Goal: Task Accomplishment & Management: Complete application form

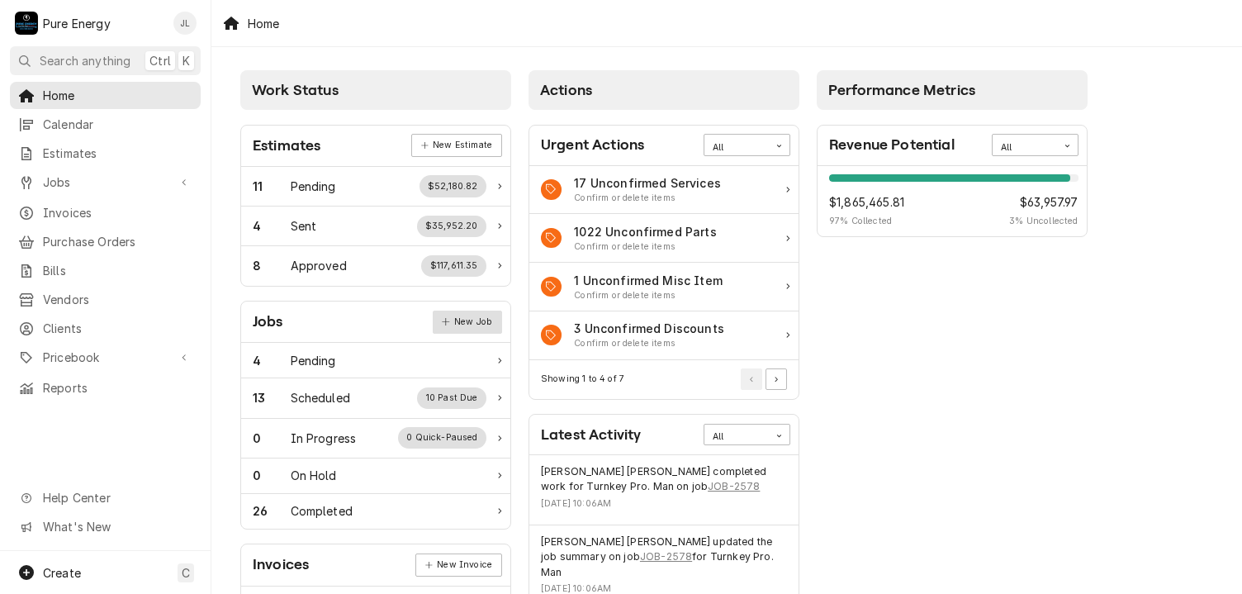
click at [483, 310] on link "New Job" at bounding box center [467, 321] width 69 height 23
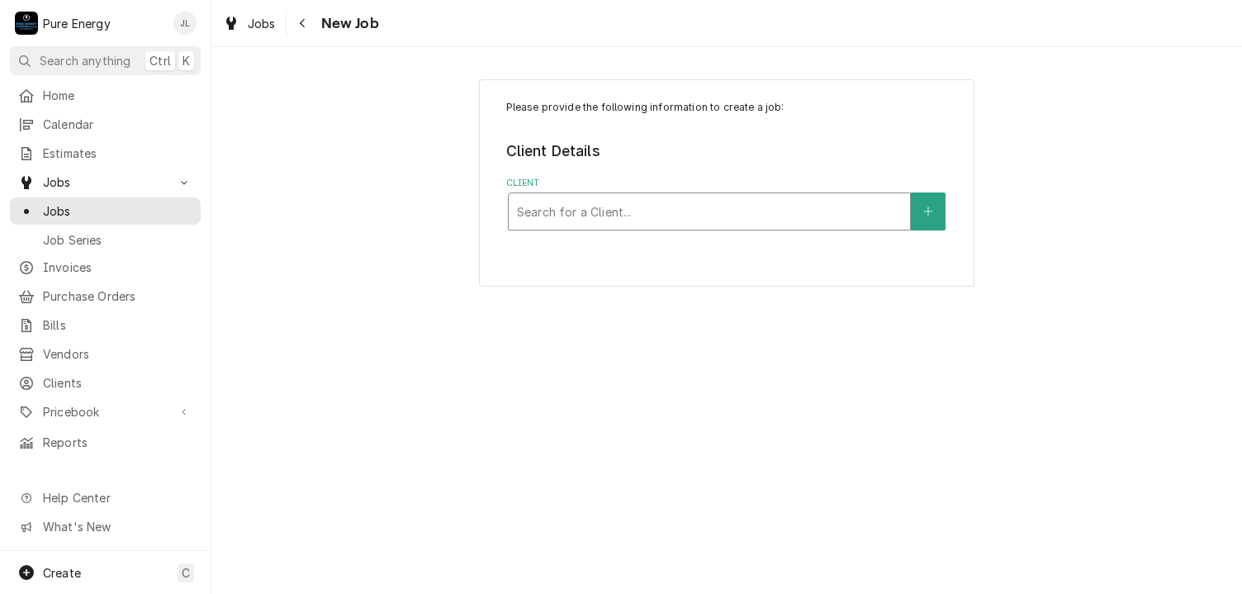
click at [632, 211] on div "Client" at bounding box center [709, 212] width 385 height 30
type input "Legacy"
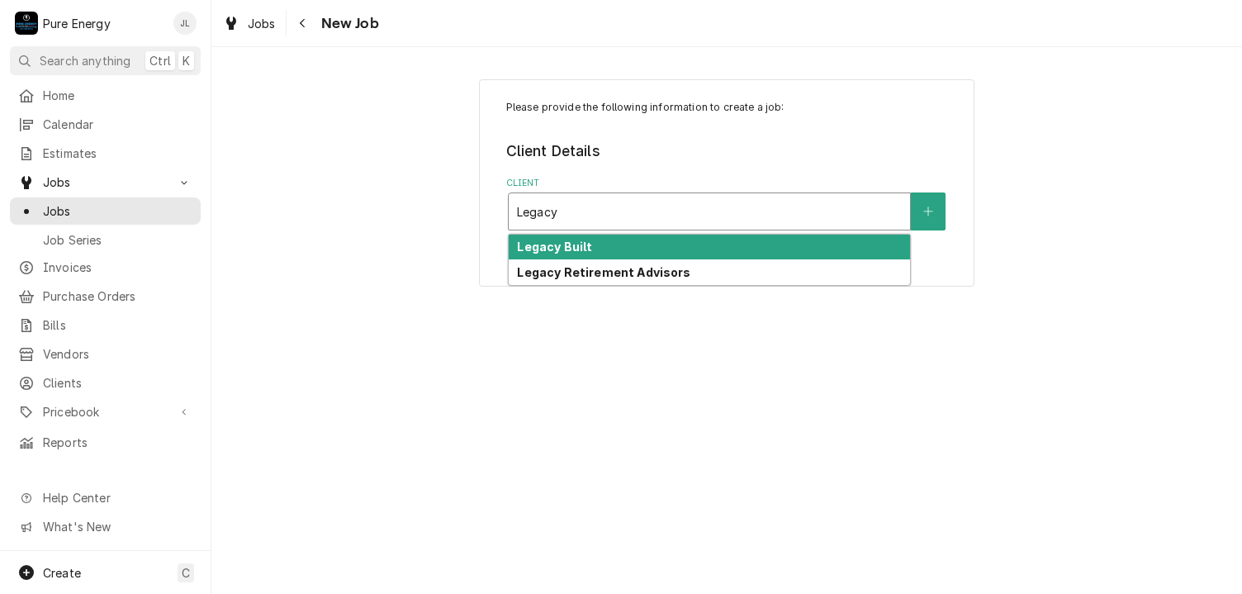
click at [571, 245] on strong "Legacy Built" at bounding box center [554, 246] width 75 height 14
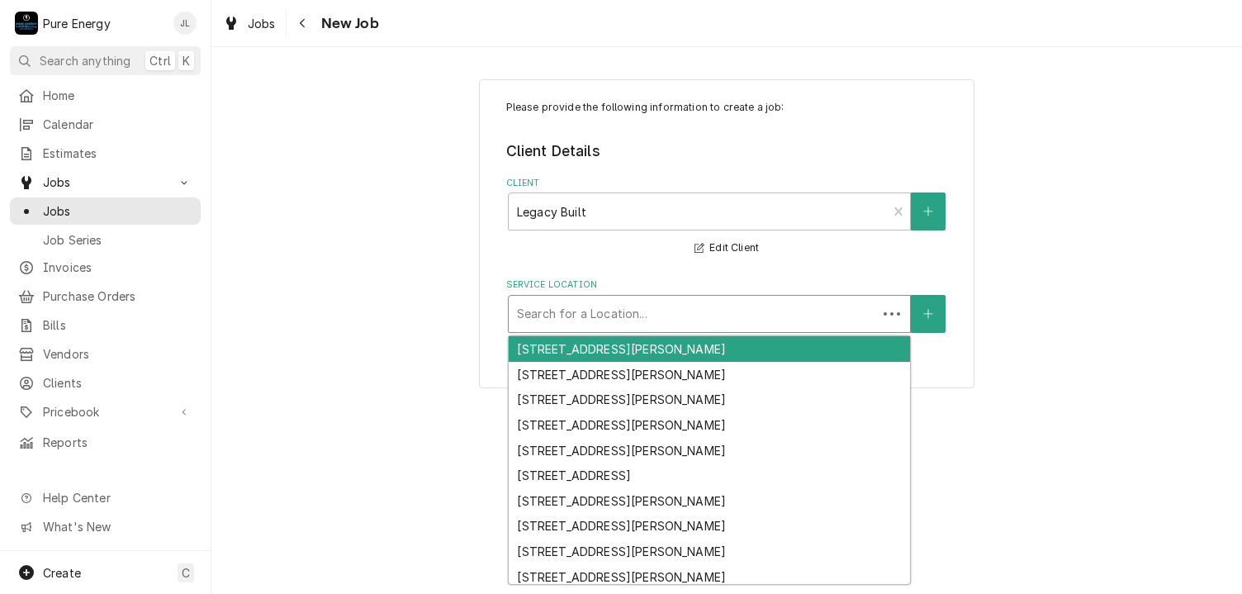
click at [574, 313] on div "Service Location" at bounding box center [693, 314] width 352 height 30
type input "G"
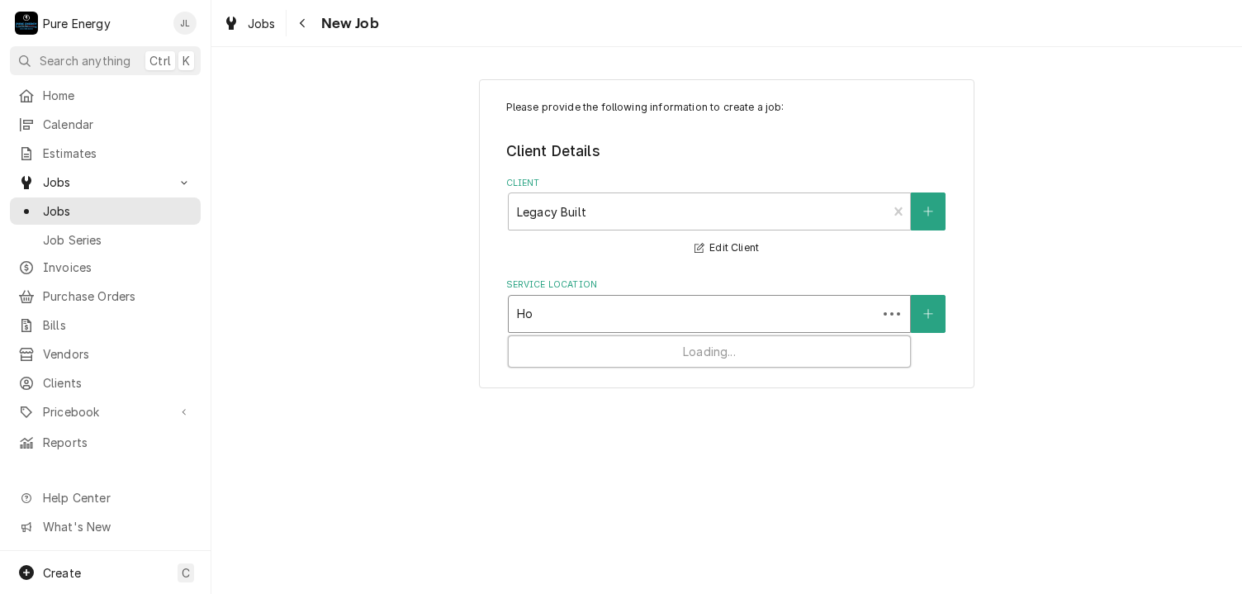
type input "Hog"
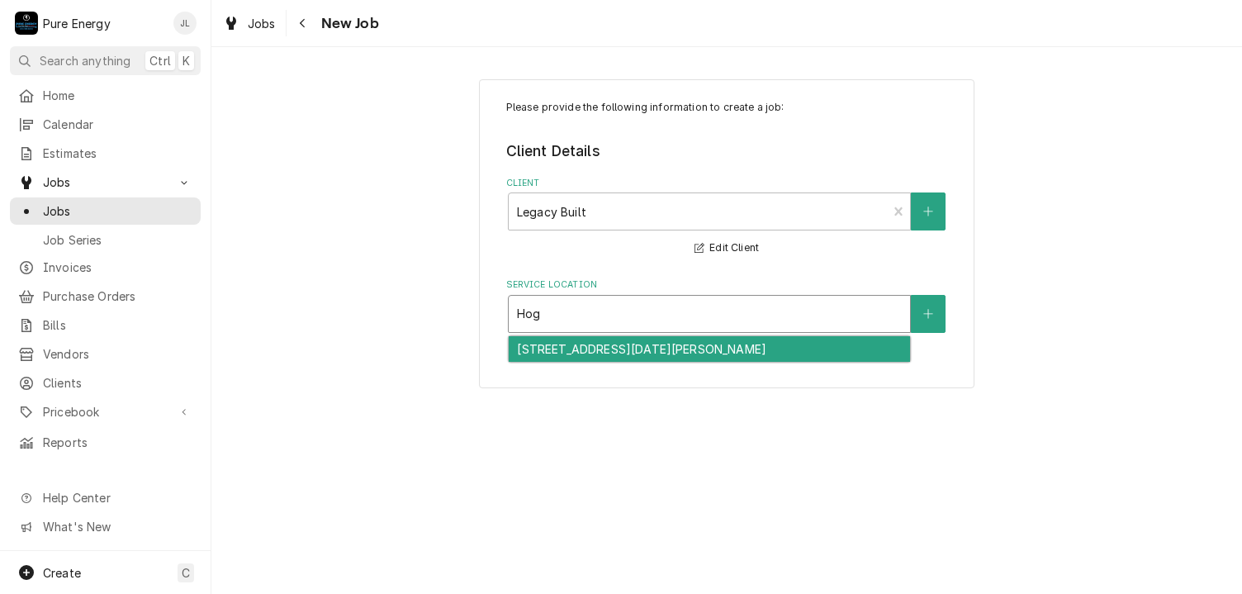
click at [604, 351] on div "6012 Hog Canyon Rd, San Miguel, CA 93451" at bounding box center [709, 349] width 401 height 26
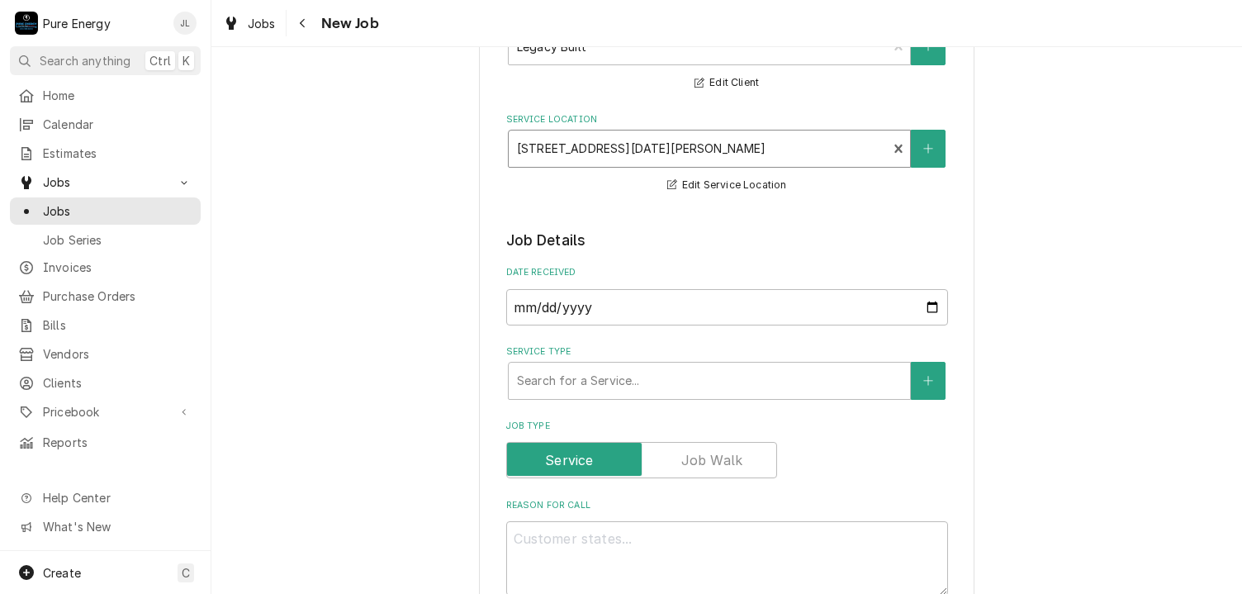
scroll to position [330, 0]
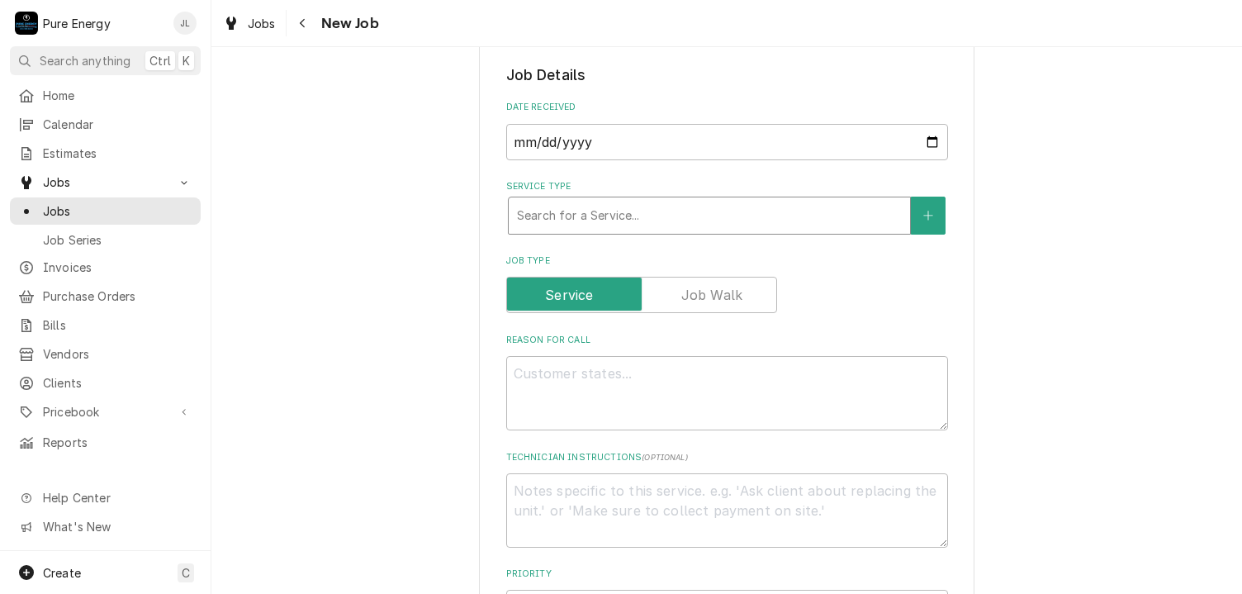
click at [642, 204] on div "Service Type" at bounding box center [709, 216] width 385 height 30
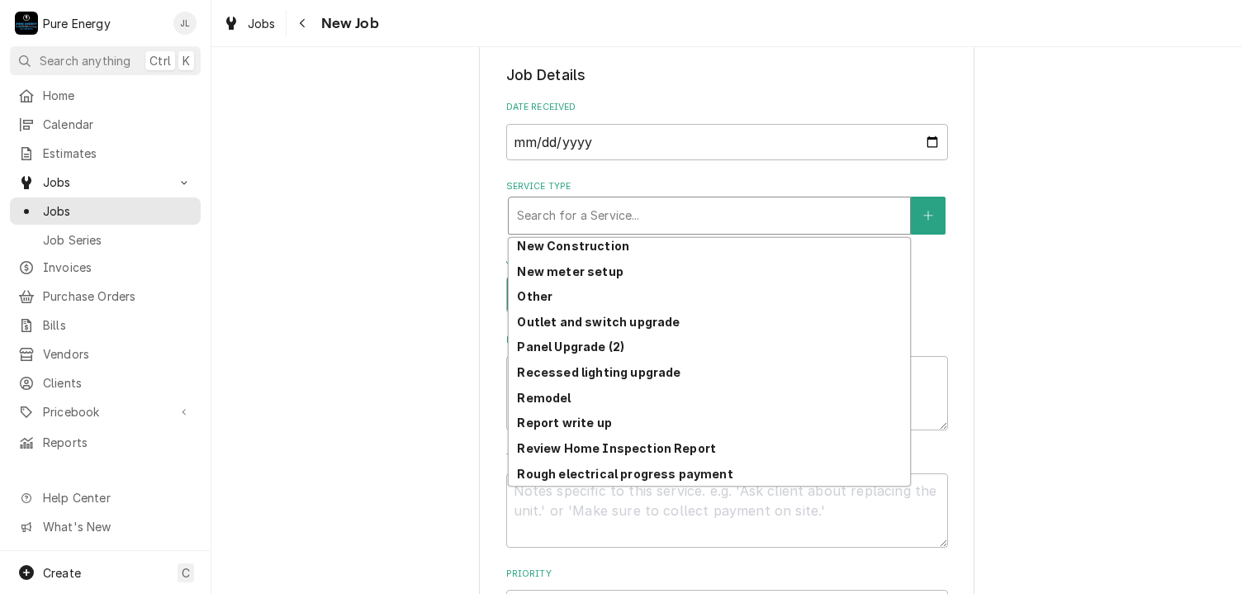
scroll to position [1160, 0]
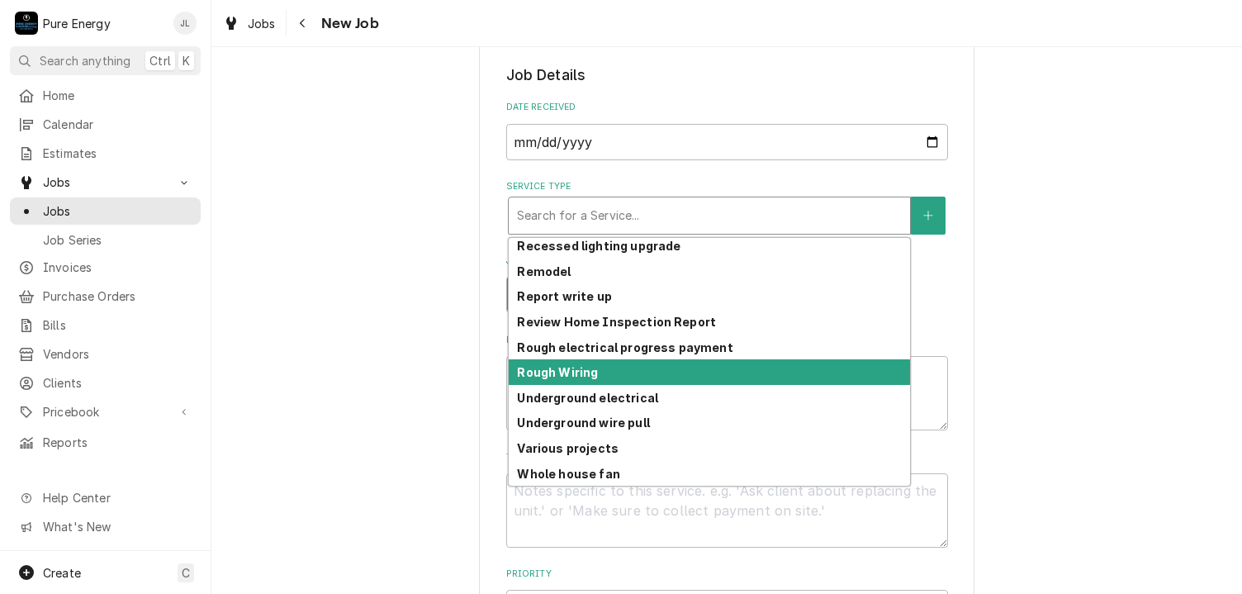
click at [592, 376] on div "Rough Wiring" at bounding box center [709, 372] width 401 height 26
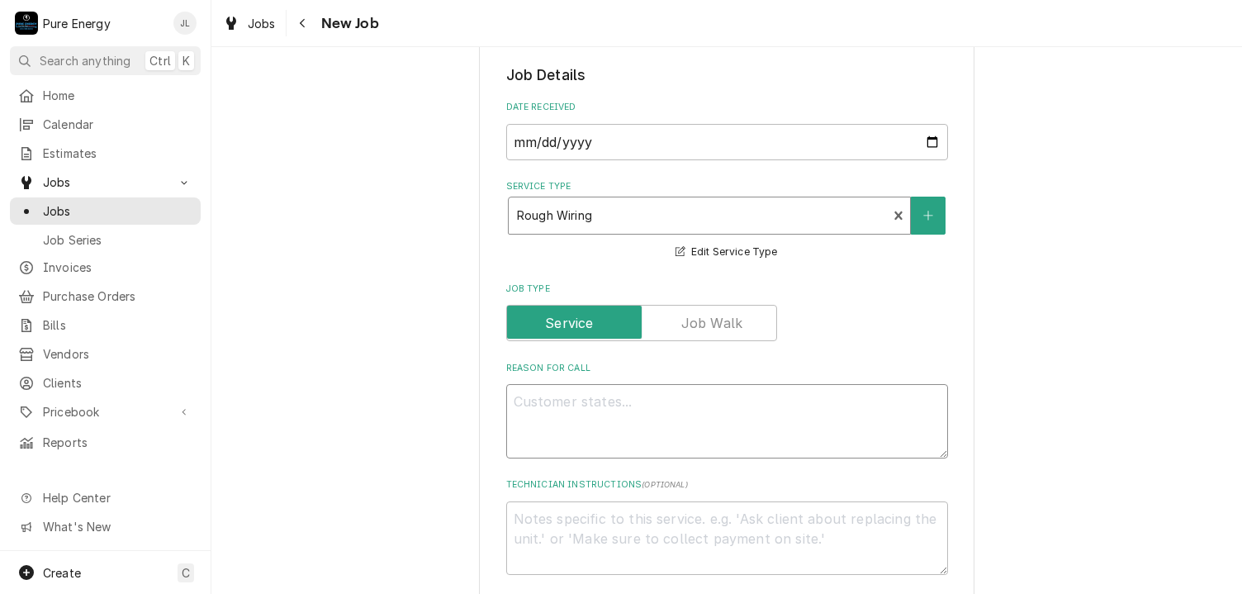
click at [538, 411] on textarea "Reason For Call" at bounding box center [727, 421] width 442 height 74
type textarea "x"
type textarea "A"
type textarea "x"
type textarea "Ad"
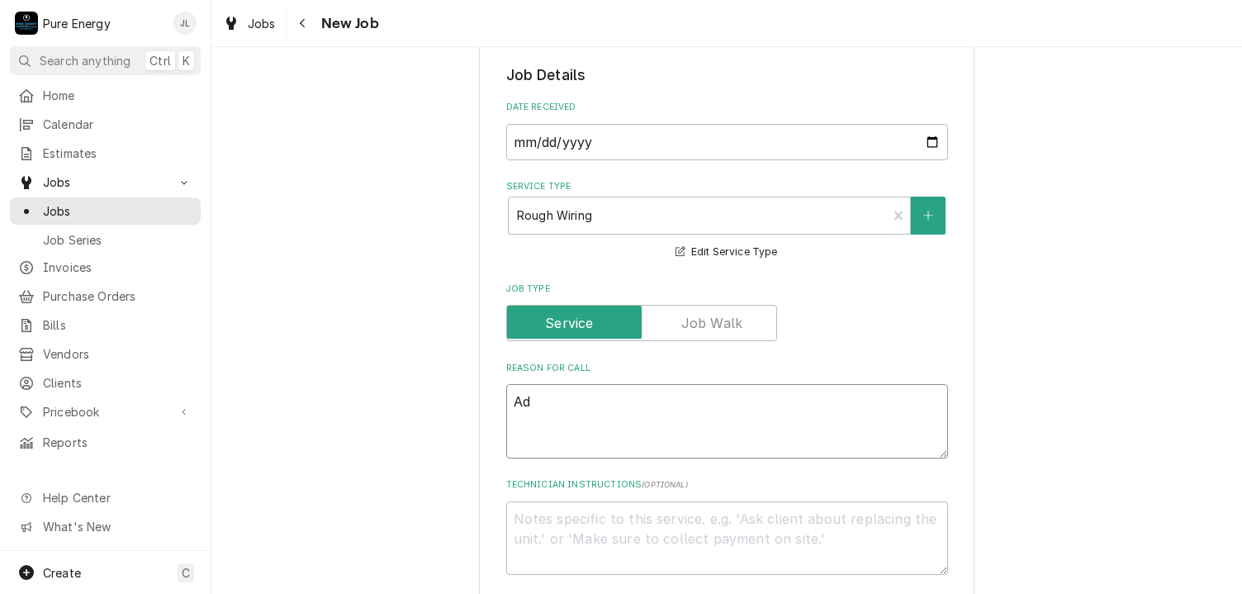
type textarea "x"
type textarea "A"
type textarea "x"
type textarea "As"
type textarea "x"
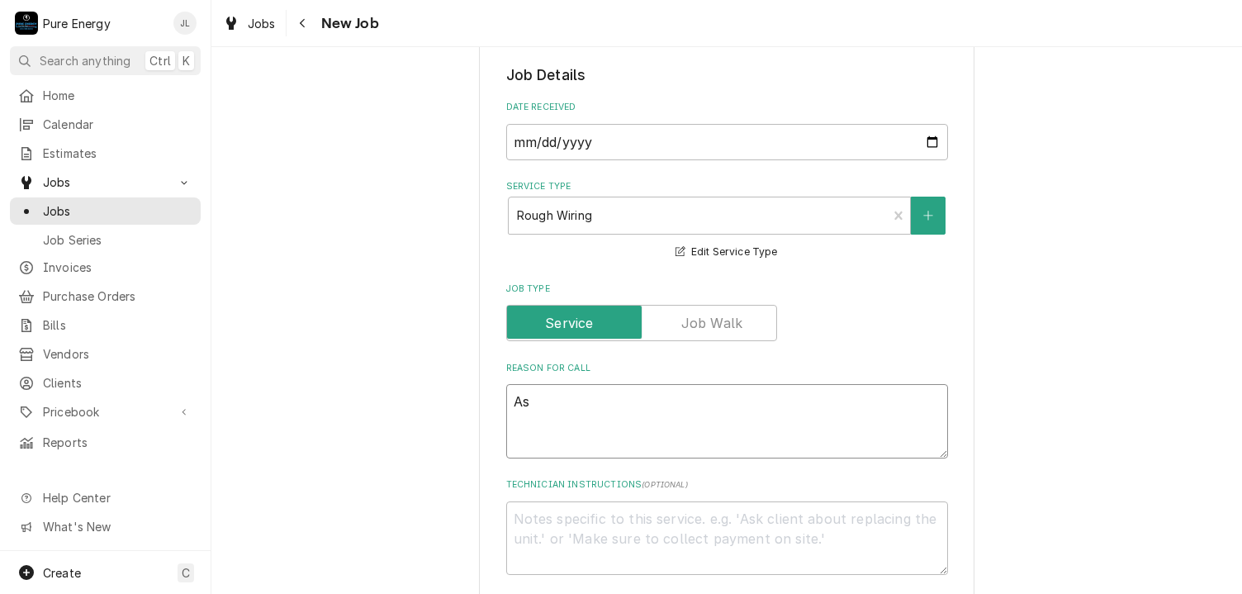
type textarea "As"
type textarea "x"
type textarea "As di"
type textarea "x"
type textarea "As did"
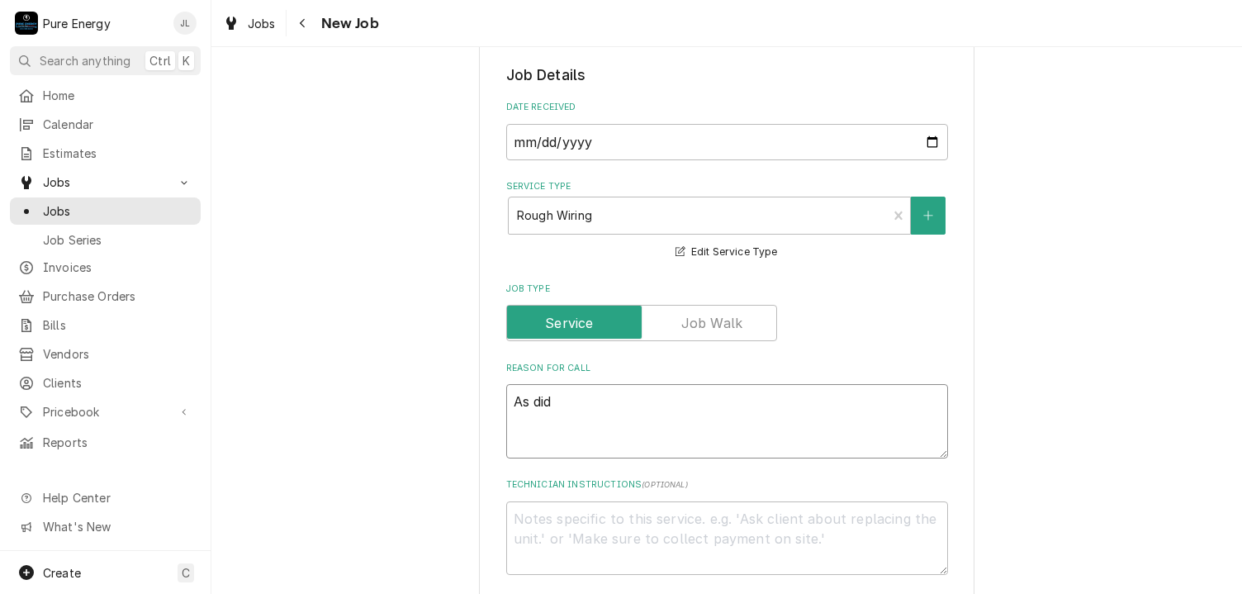
type textarea "x"
type textarea "As dids"
type textarea "x"
type textarea "As did"
type textarea "x"
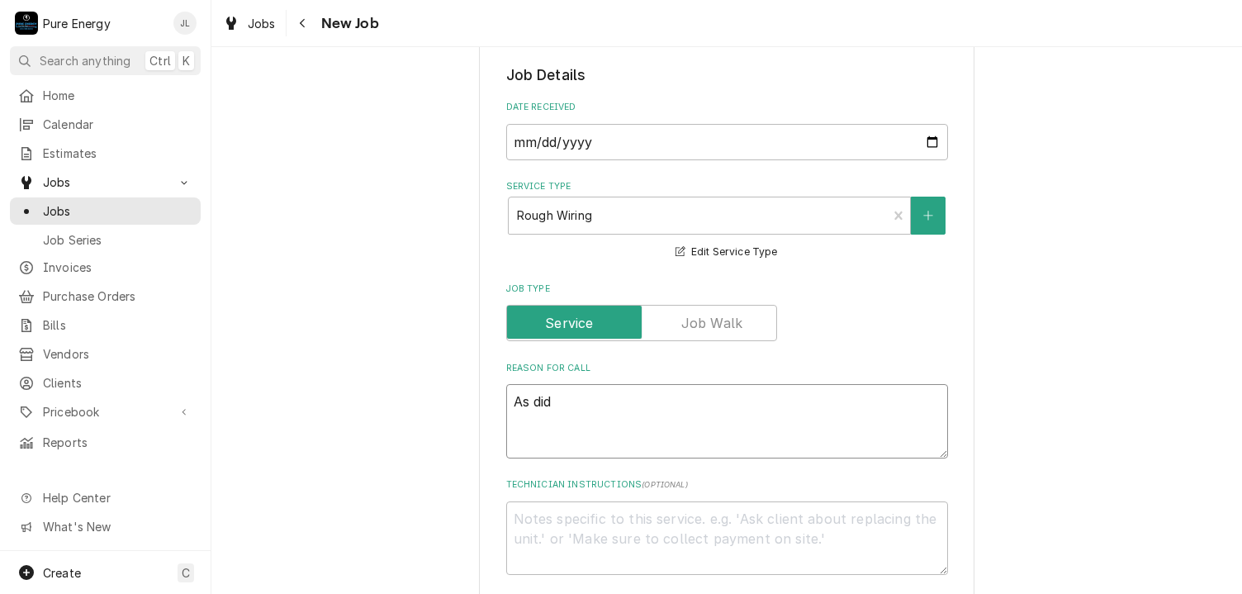
type textarea "As di"
type textarea "x"
type textarea "As dis"
type textarea "x"
type textarea "As disci"
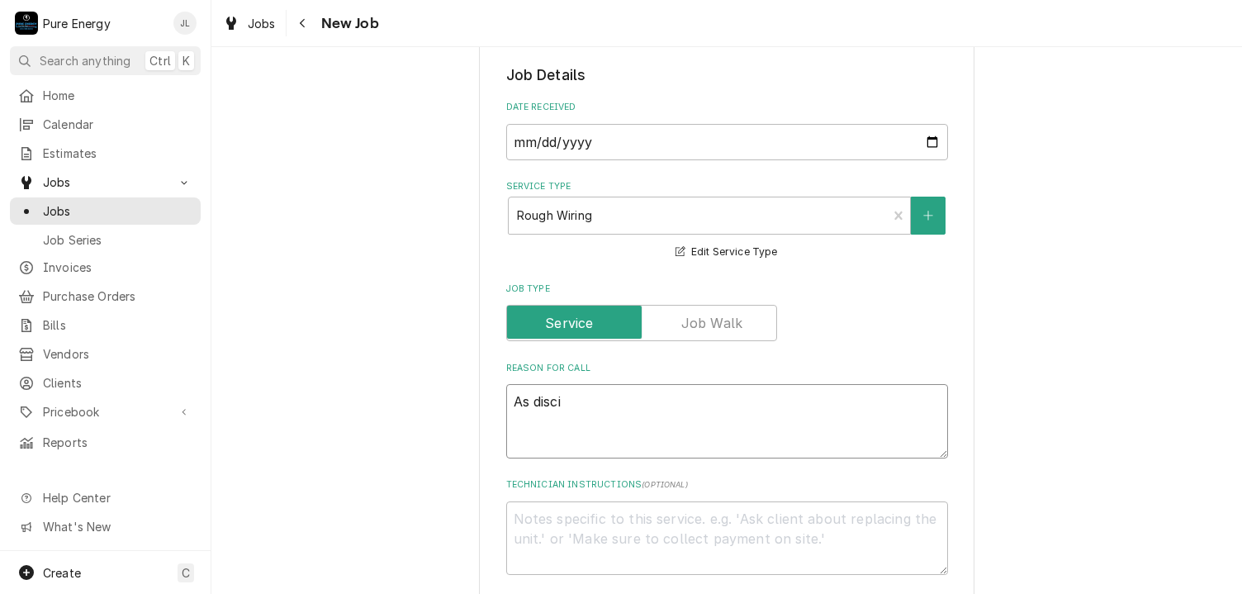
type textarea "x"
type textarea "As disc"
type textarea "x"
type textarea "As discu"
type textarea "x"
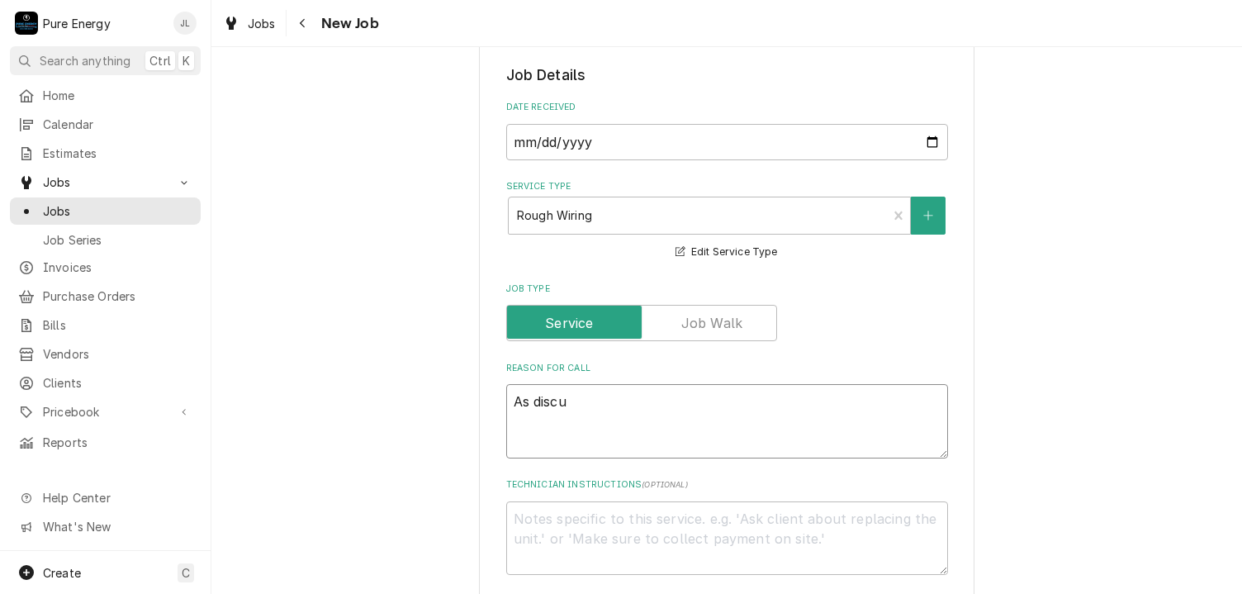
type textarea "As discus"
type textarea "x"
type textarea "As discuse"
type textarea "x"
type textarea "As discus"
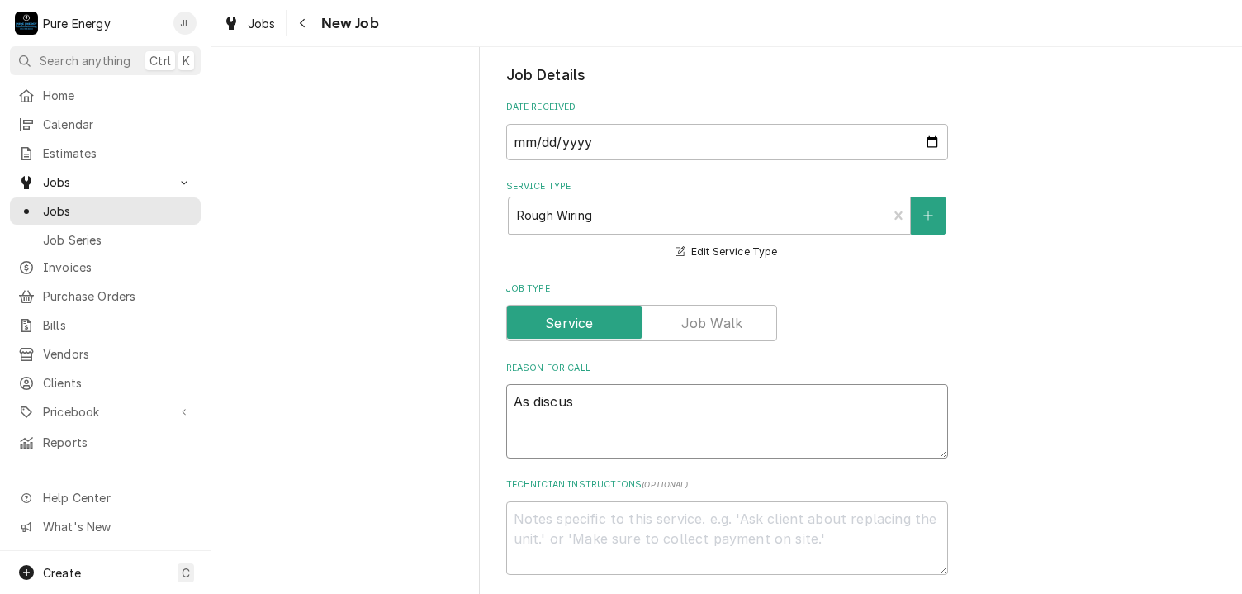
type textarea "x"
type textarea "As discuss"
type textarea "x"
type textarea "As discusse"
type textarea "x"
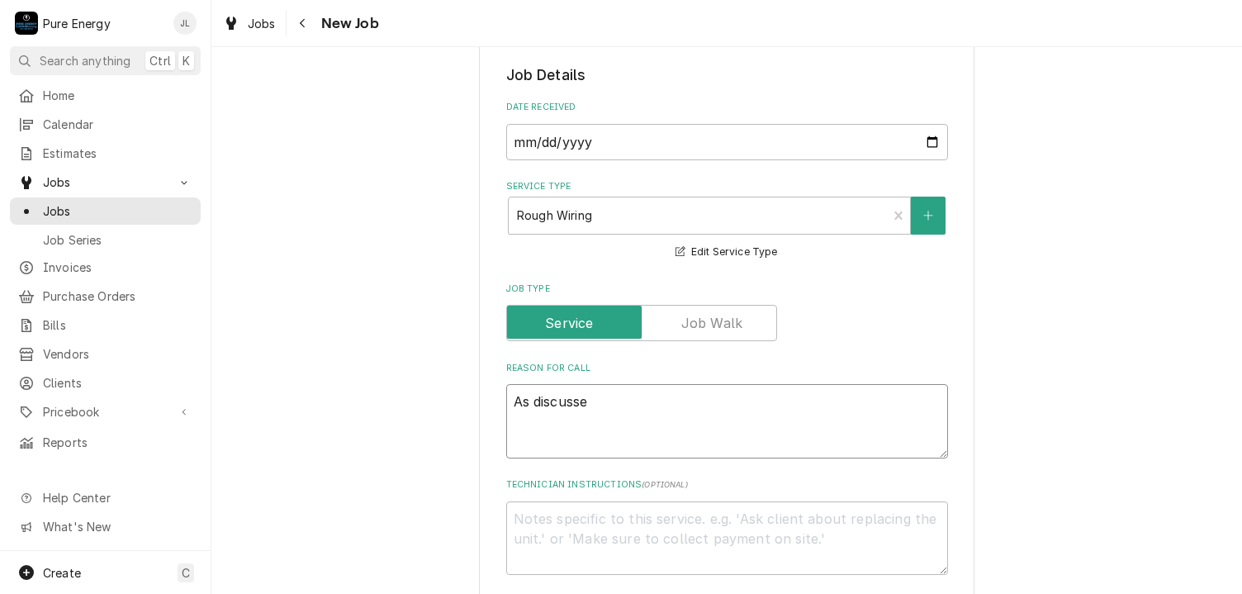
type textarea "As discussed"
type textarea "x"
type textarea "As discussed"
type textarea "x"
type textarea "As discussed"
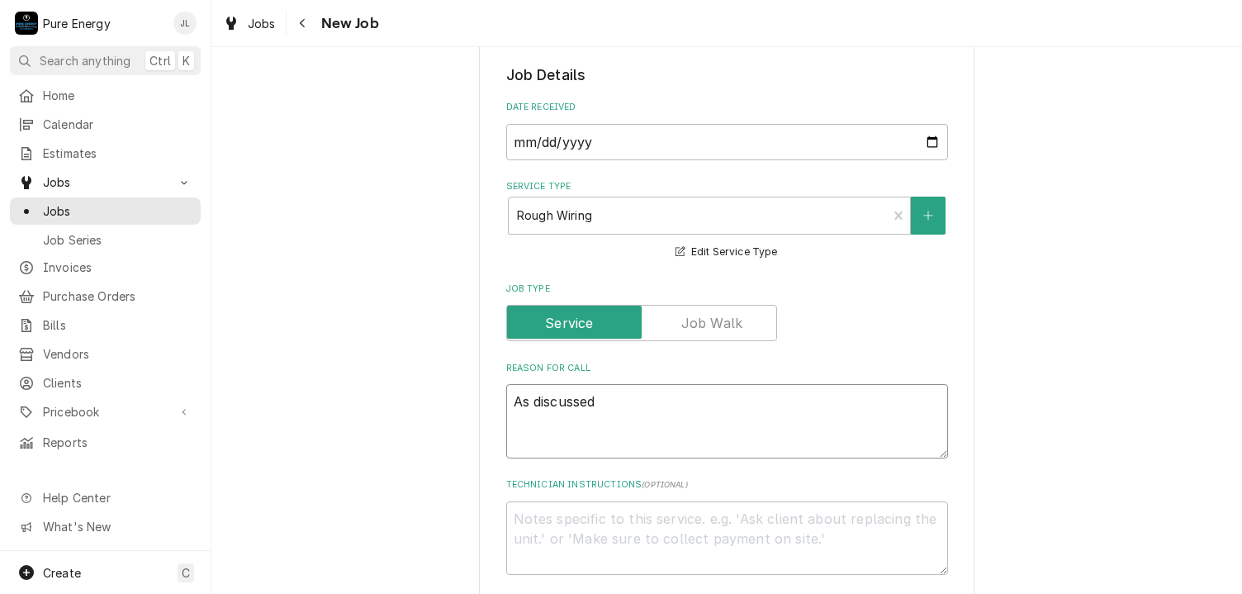
type textarea "x"
type textarea "As discussed,"
type textarea "x"
type textarea "As discussed, i"
type textarea "x"
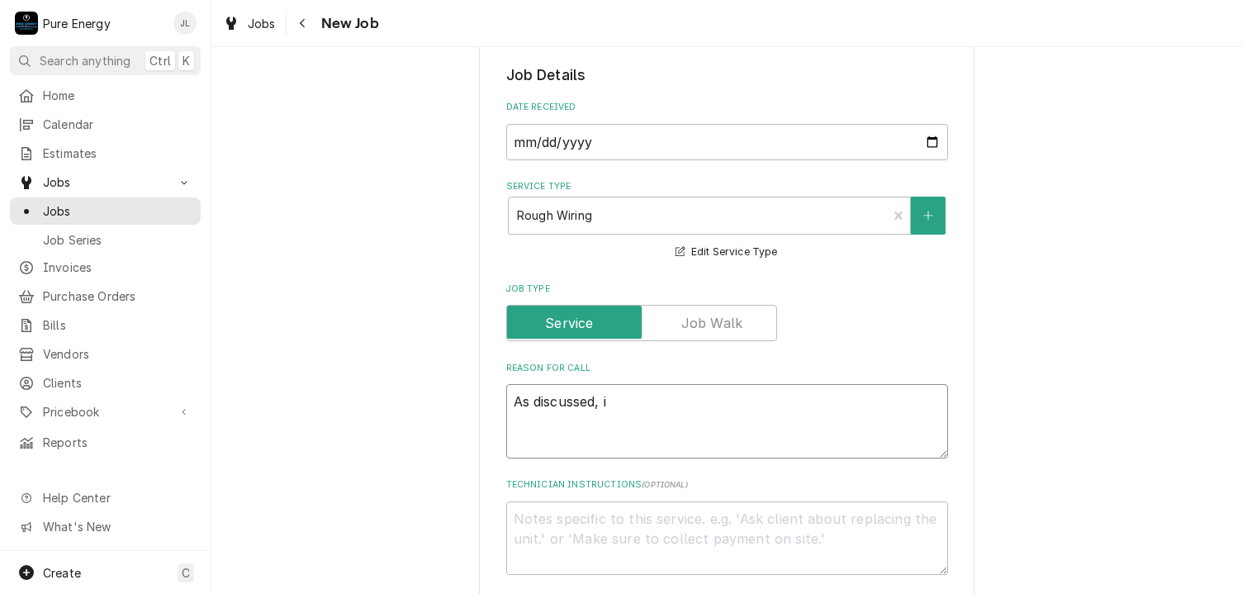
type textarea "As discussed, it"
type textarea "x"
type textarea "As discussed, it"
type textarea "x"
type textarea "As discussed, it n"
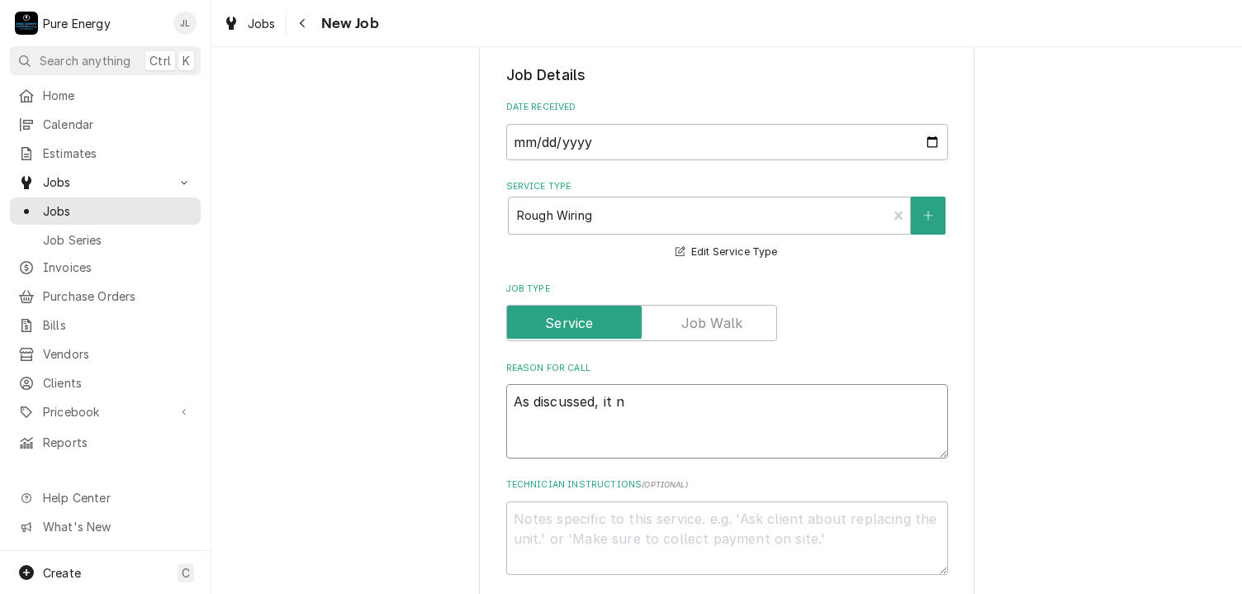
type textarea "x"
type textarea "As discussed, it no"
type textarea "x"
type textarea "As discussed, it n"
type textarea "x"
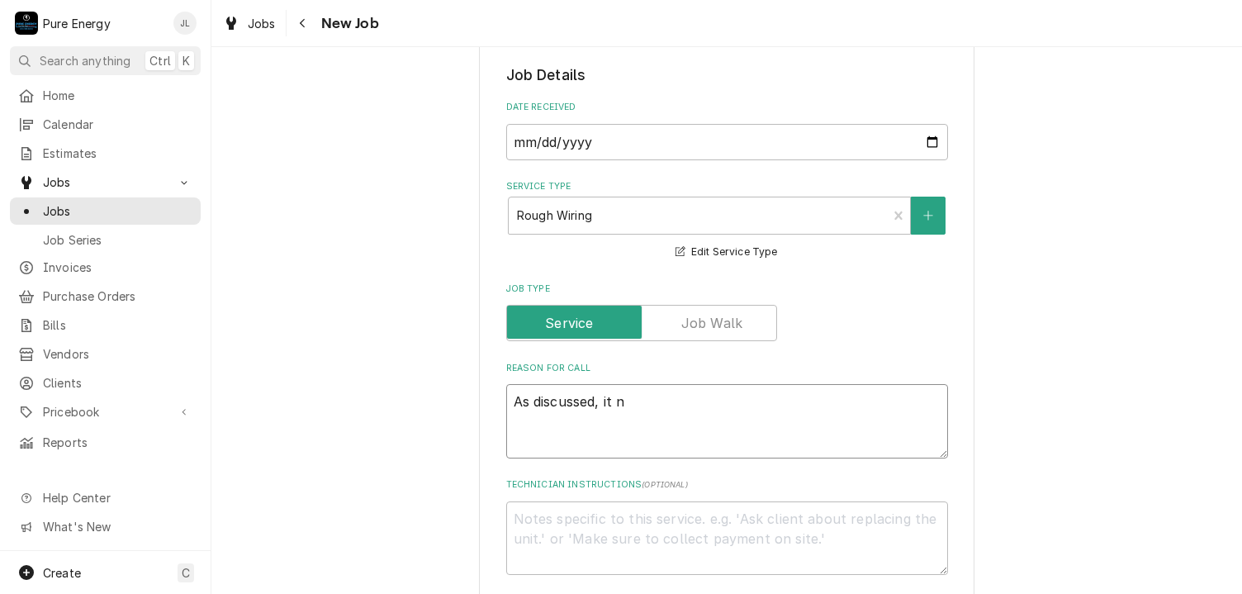
type textarea "As discussed, it"
type textarea "x"
type textarea "As discussed, it"
type textarea "x"
type textarea "As discussed, i"
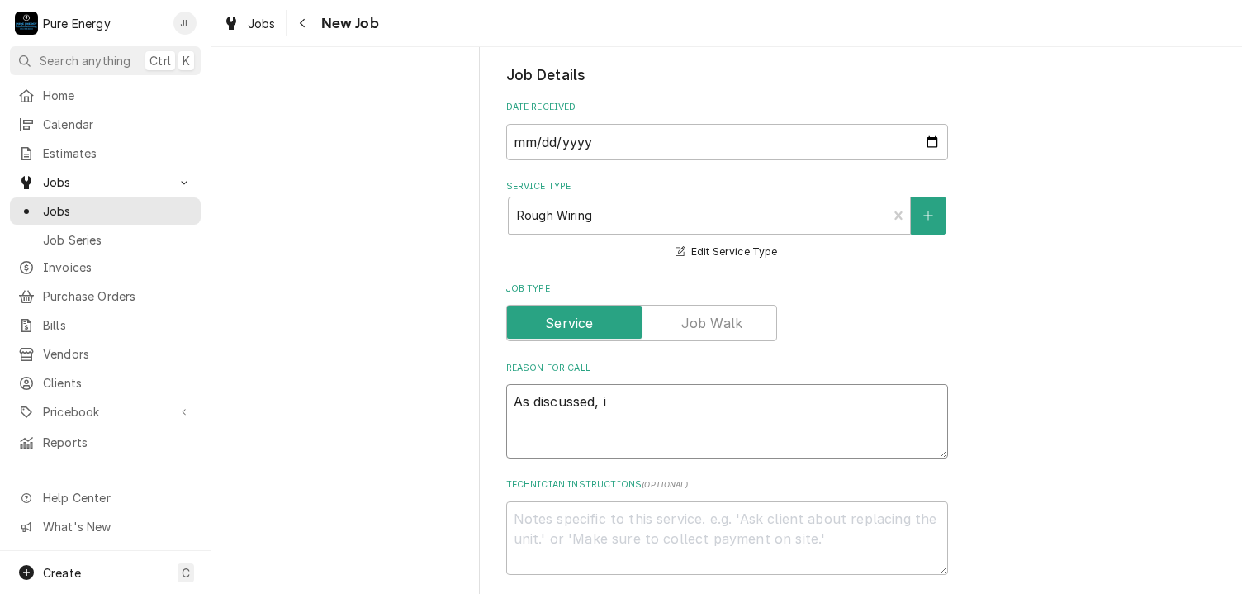
type textarea "x"
type textarea "As discussed, if"
type textarea "x"
type textarea "As discussed, if"
type textarea "x"
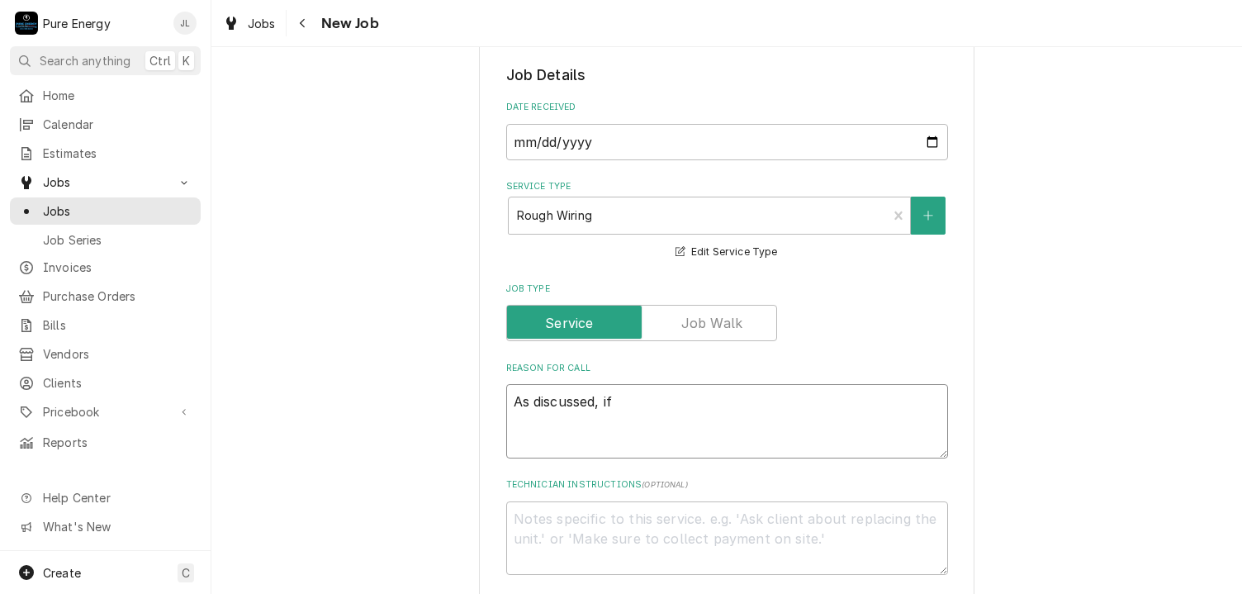
type textarea "As discussed, if n"
type textarea "x"
type textarea "As discussed, if no"
type textarea "x"
type textarea "As discussed, if not"
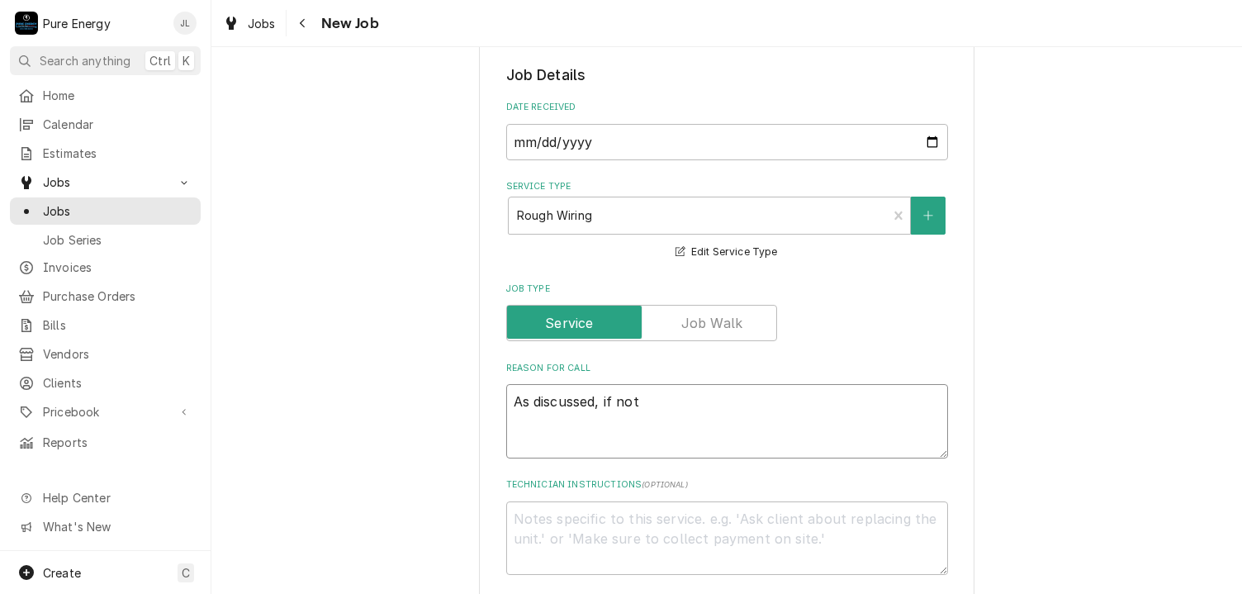
type textarea "x"
type textarea "As discussed, if not"
type textarea "x"
type textarea "As discussed, if not d"
type textarea "x"
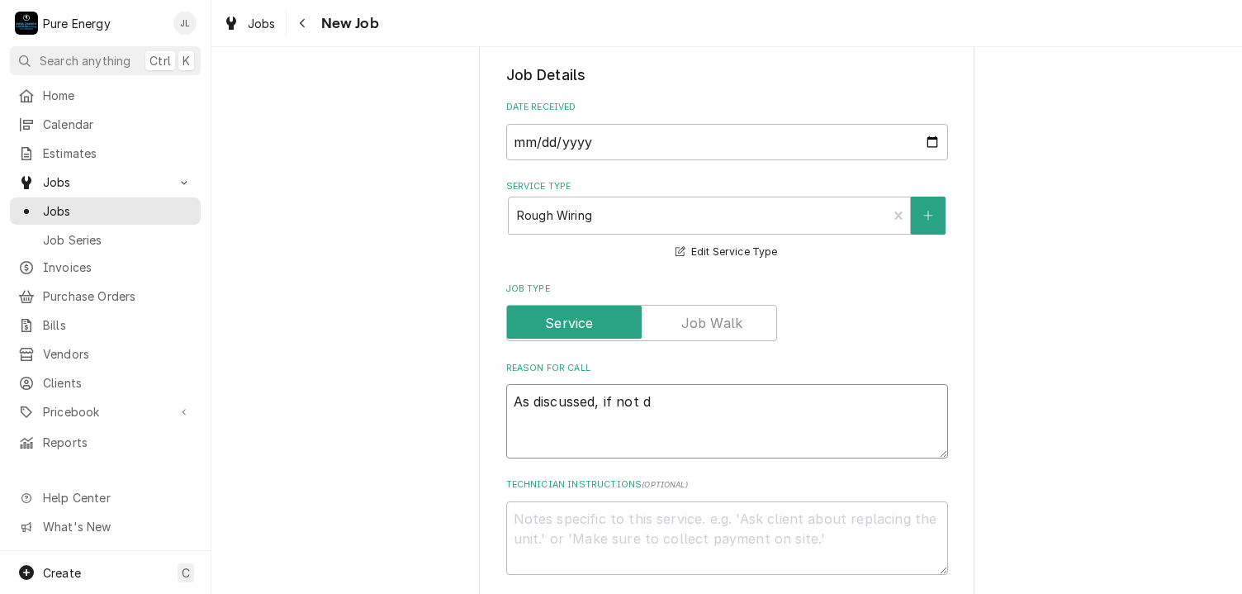
type textarea "As discussed, if not dr"
type textarea "x"
type textarea "As discussed, if not dry"
type textarea "x"
type textarea "As discussed, if not dryw"
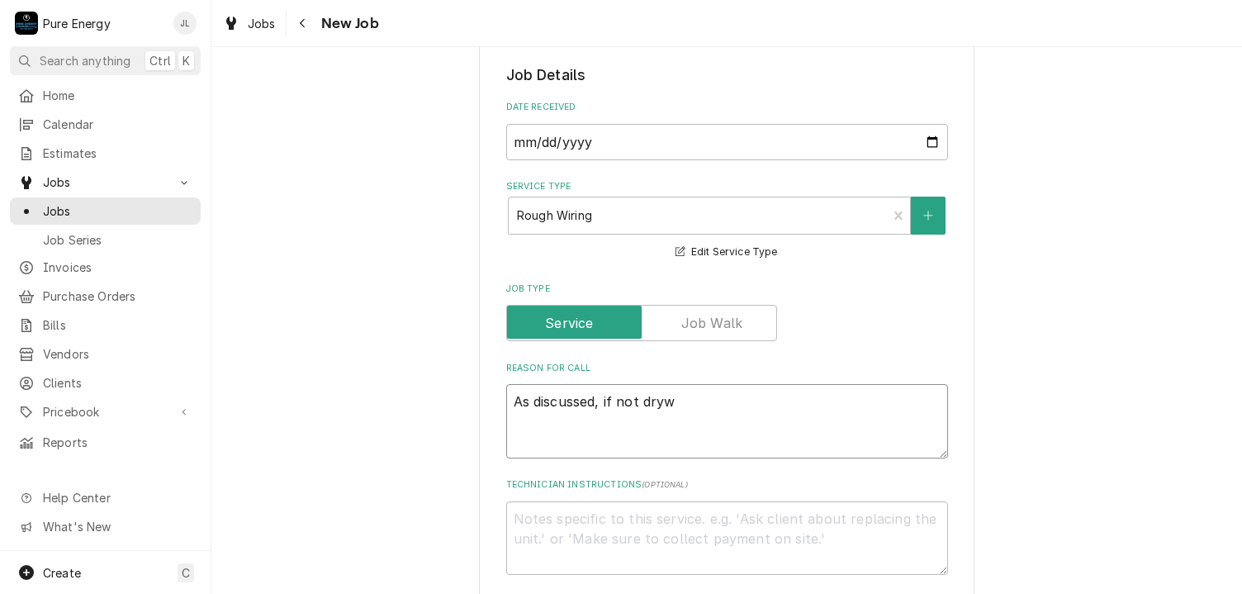
type textarea "x"
type textarea "As discussed, if not drywa"
type textarea "x"
type textarea "As discussed, if not drywal"
type textarea "x"
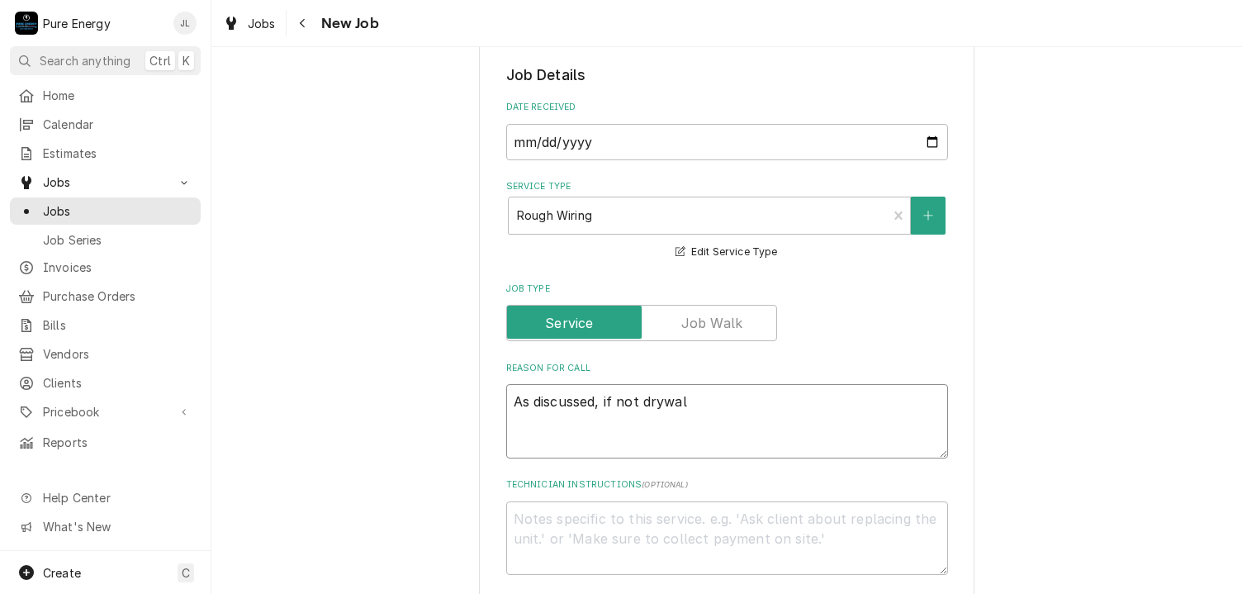
type textarea "As discussed, if not drywall"
type textarea "x"
type textarea "As discussed, if not drywalle"
type textarea "x"
type textarea "As discussed, if not drywalled"
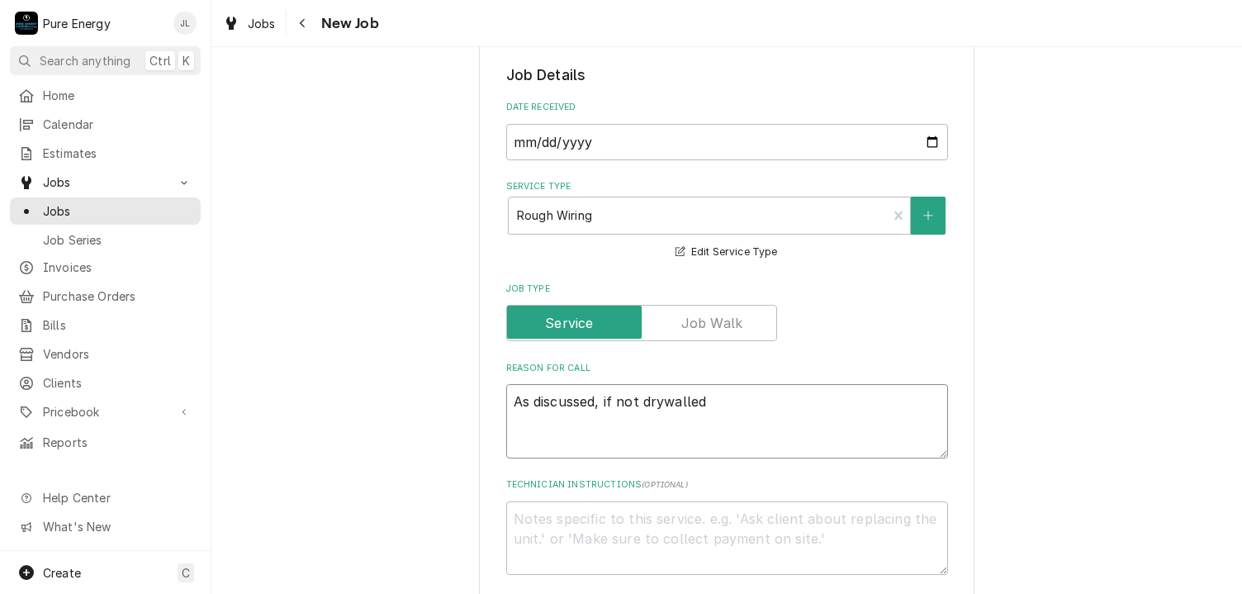
type textarea "x"
type textarea "As discussed, if not drywalled."
type textarea "x"
type textarea "As discussed, if not drywalled."
type textarea "x"
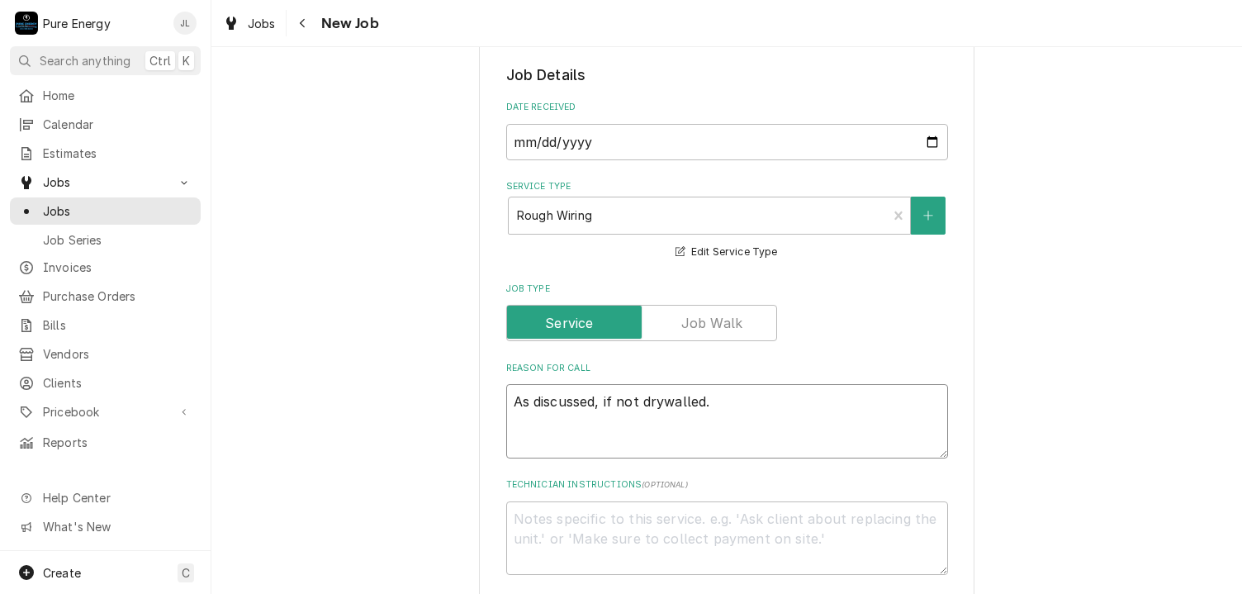
type textarea "As discussed, if not drywalled. r"
type textarea "x"
type textarea "As discussed, if not drywalled. ru"
type textarea "x"
type textarea "As discussed, if not drywalled. r"
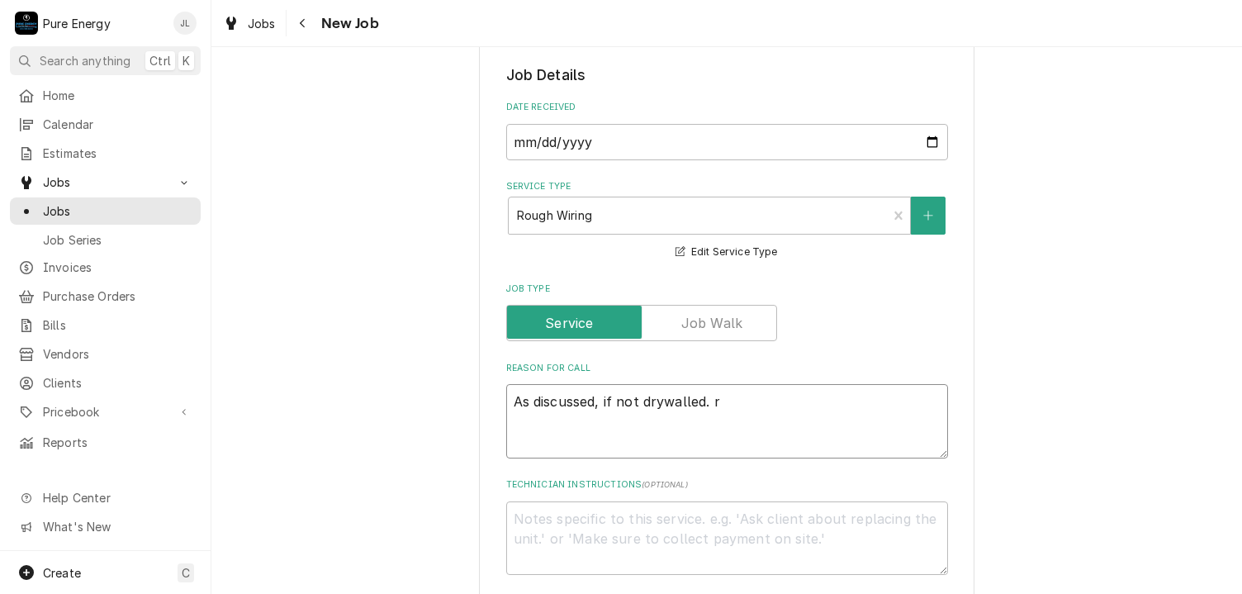
type textarea "x"
type textarea "As discussed, if not drywalled."
type textarea "x"
type textarea "As discussed, if not drywalled."
type textarea "x"
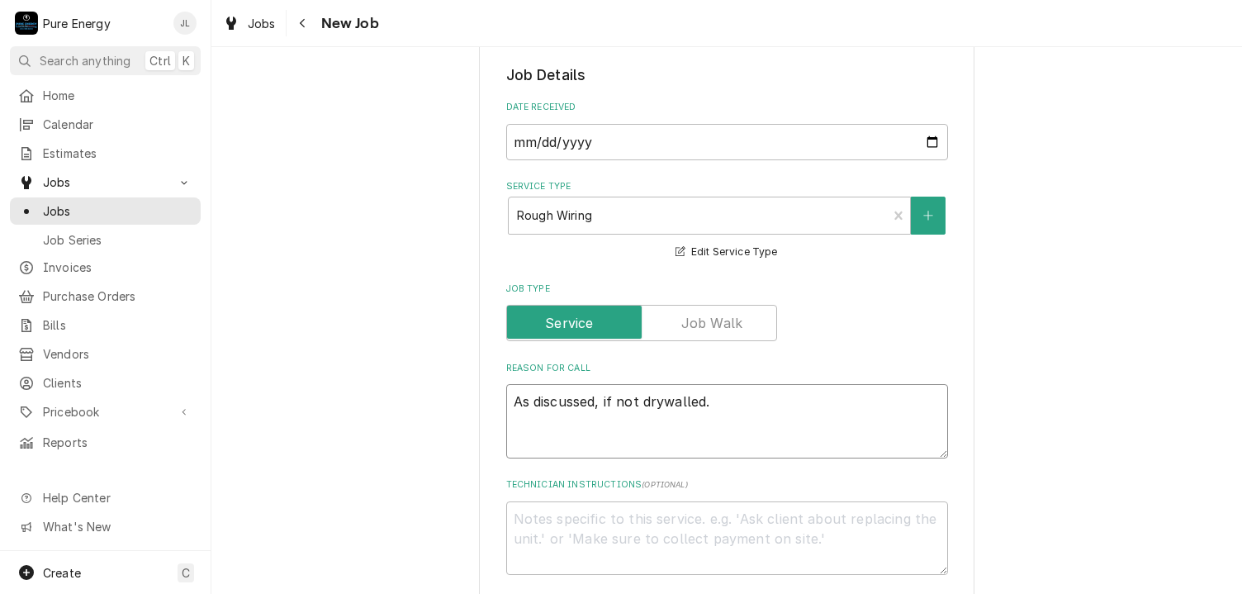
type textarea "As discussed, if not drywalled"
type textarea "x"
type textarea "As discussed, if not drywalled,"
type textarea "x"
type textarea "As discussed, if not drywalled, ru"
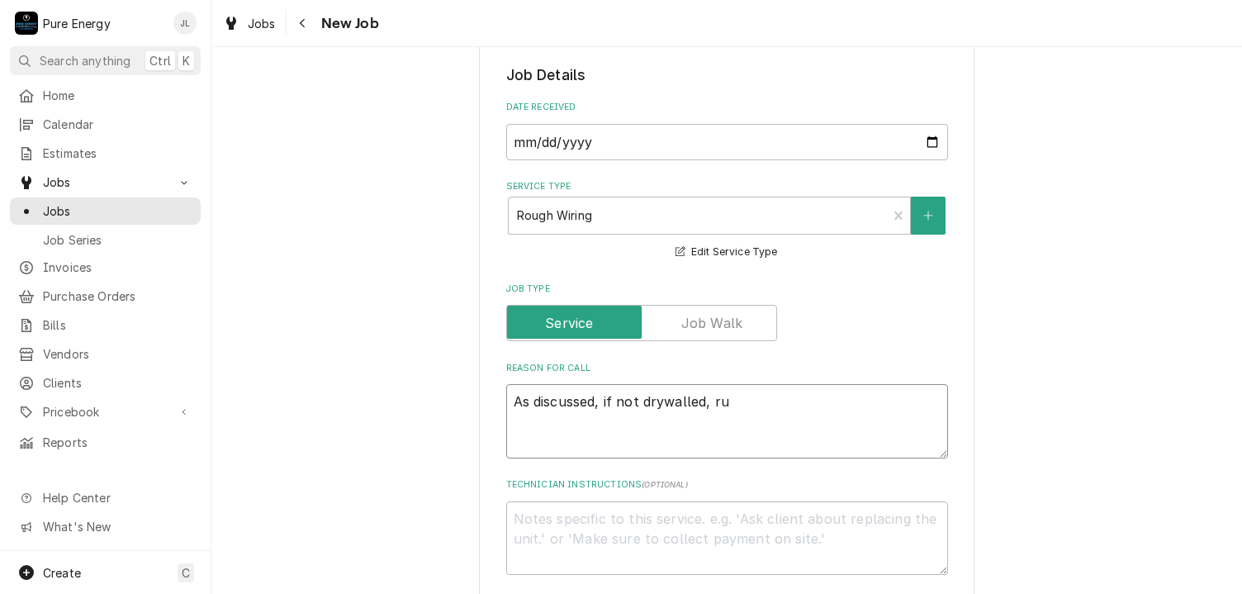
type textarea "x"
type textarea "As discussed, if not drywalled, run"
type textarea "x"
type textarea "As discussed, if not drywalled, run a"
type textarea "x"
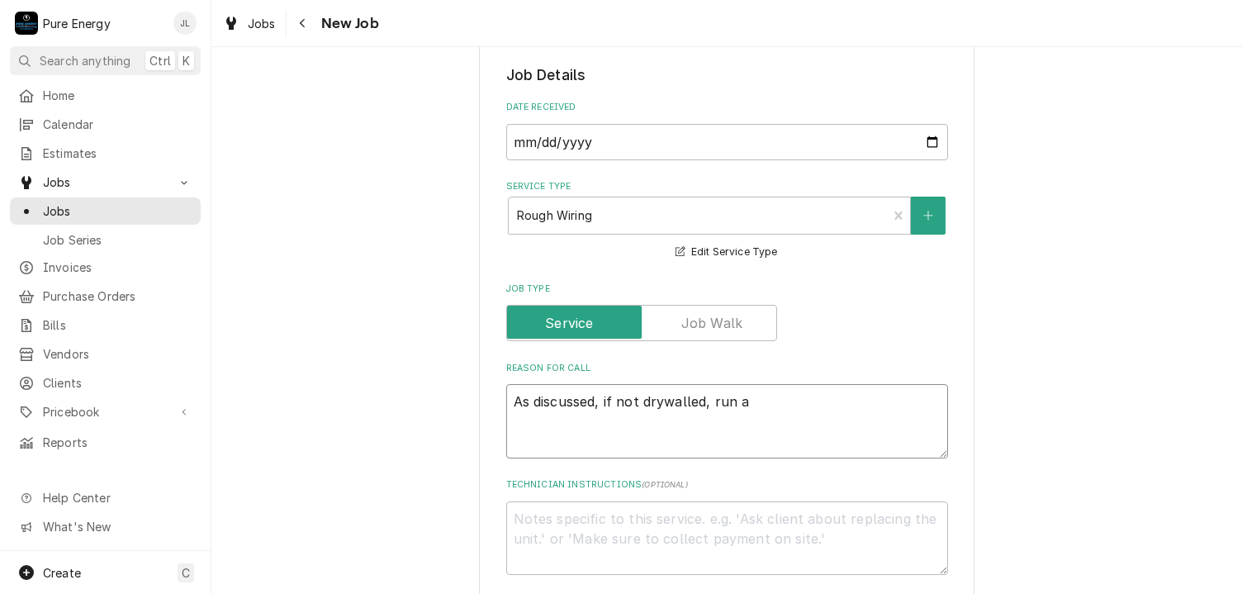
type textarea "As discussed, if not drywalled, run a"
type textarea "x"
type textarea "As discussed, if not drywalled, run a wi"
type textarea "x"
type textarea "As discussed, if not drywalled, run a wir"
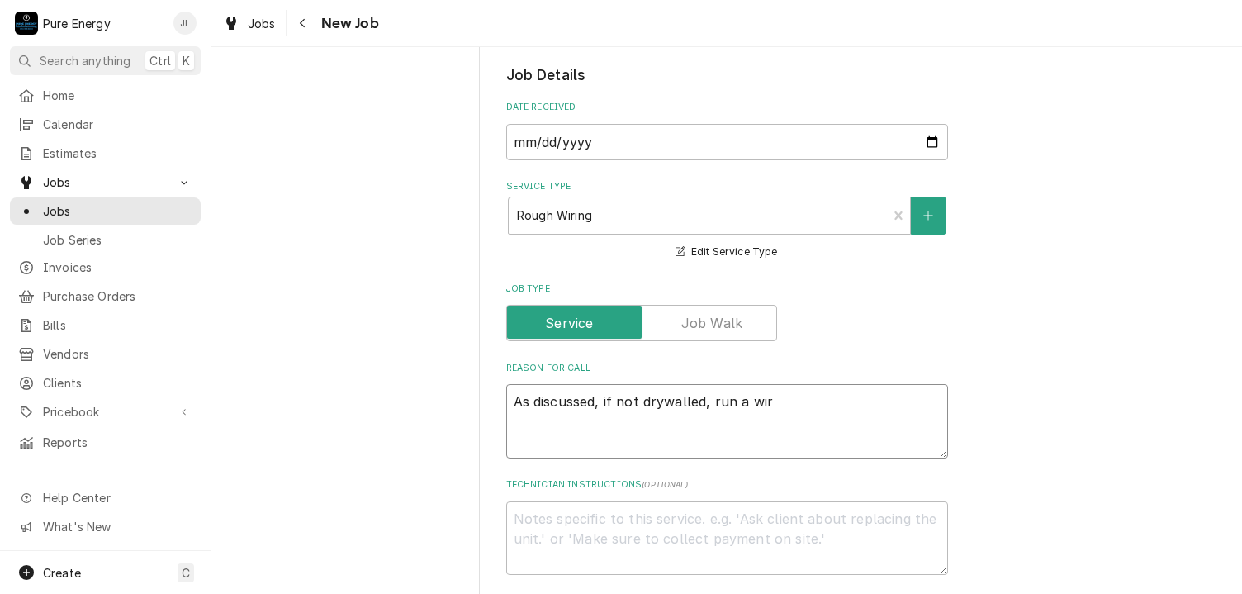
type textarea "x"
type textarea "As discussed, if not drywalled, run a wire"
type textarea "x"
type textarea "As discussed, if not drywalled, run a wire"
type textarea "x"
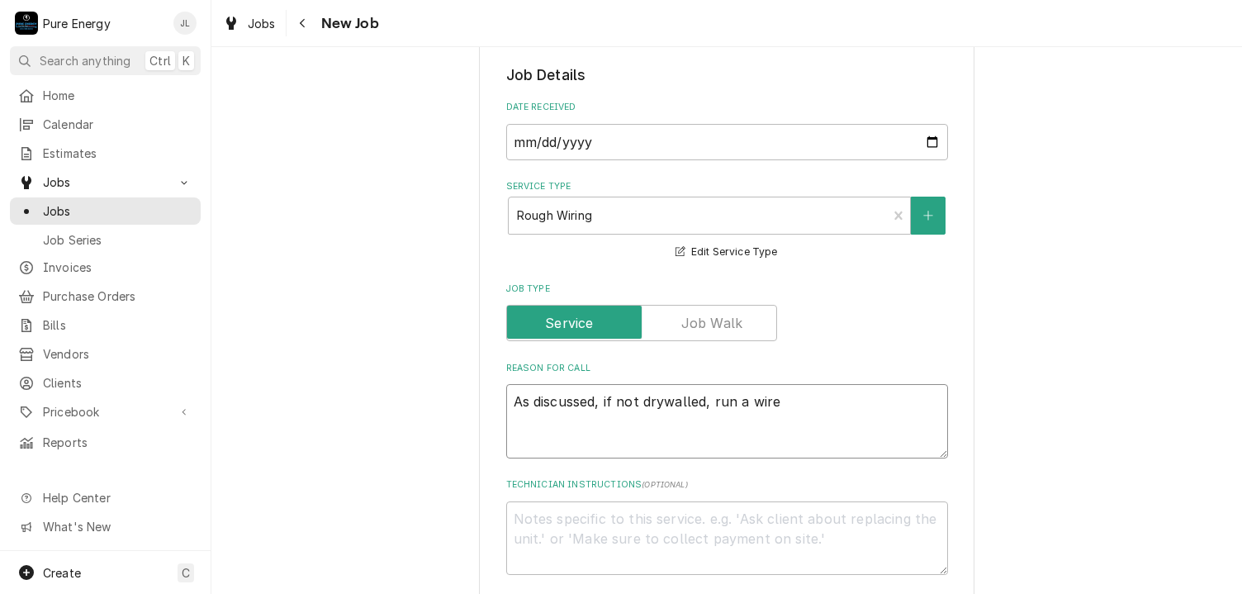
type textarea "As discussed, if not drywalled, run a wire l"
type textarea "x"
type textarea "As discussed, if not drywalled, run a wire li"
type textarea "x"
type textarea "As discussed, if not drywalled, run a wire liv"
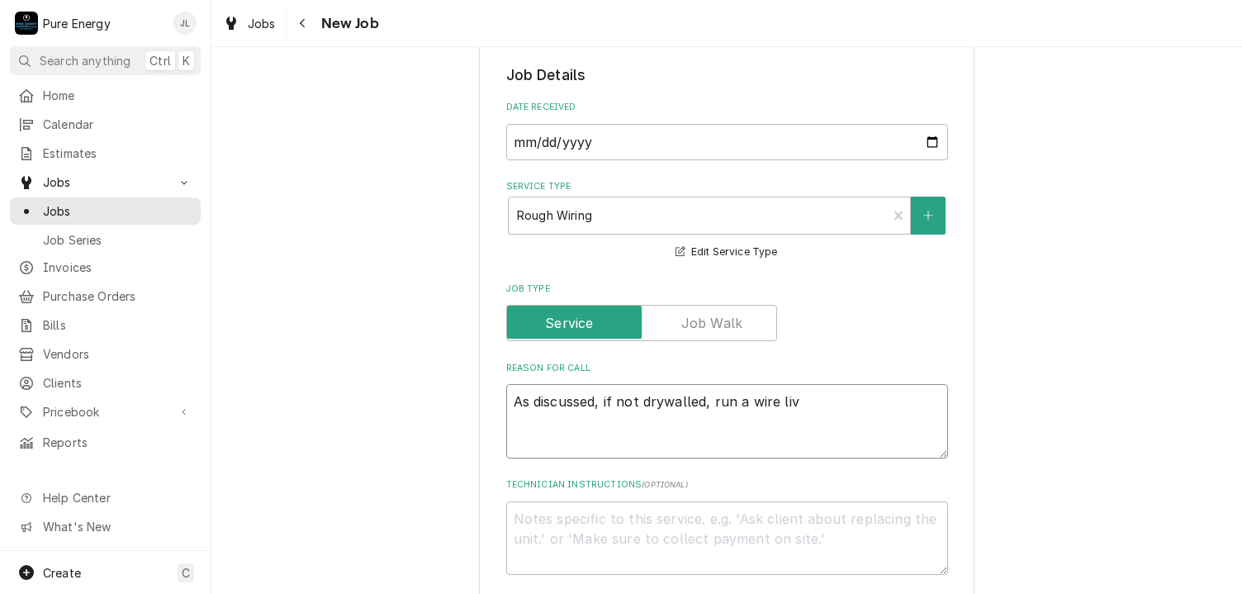
type textarea "x"
type textarea "As discussed, if not drywalled, run a wire live"
type textarea "x"
type textarea "As discussed, if not drywalled, run a wire live"
type textarea "x"
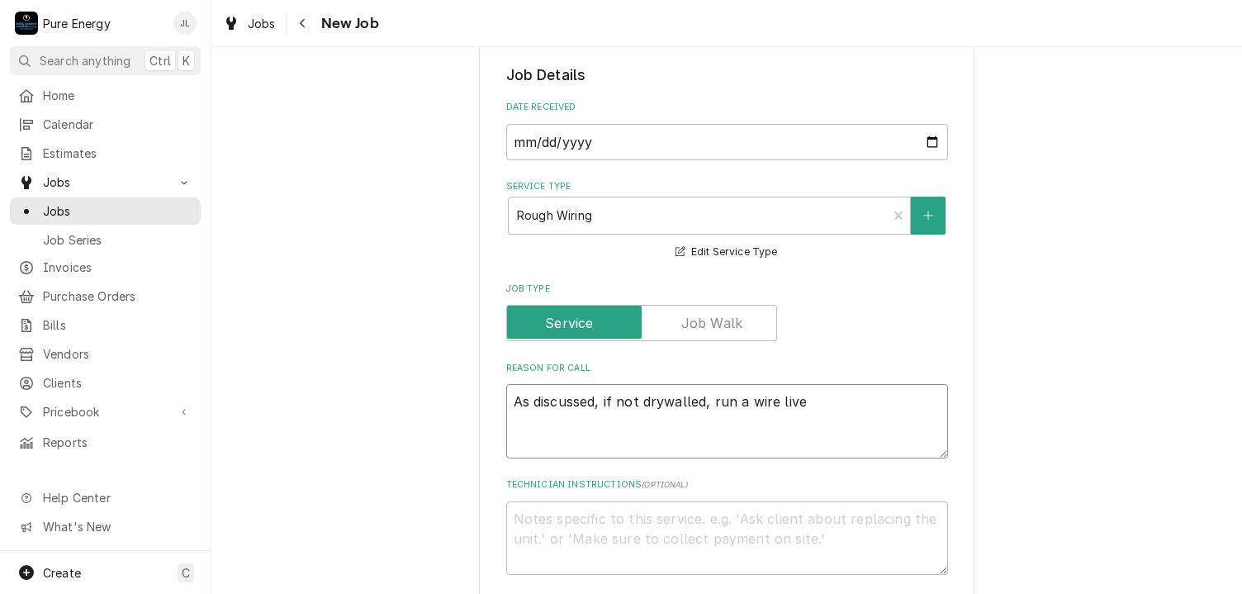
type textarea "As discussed, if not drywalled, run a wire live a"
type textarea "x"
type textarea "As discussed, if not drywalled, run a wire live al"
type textarea "x"
type textarea "As discussed, if not drywalled, run a wire live all"
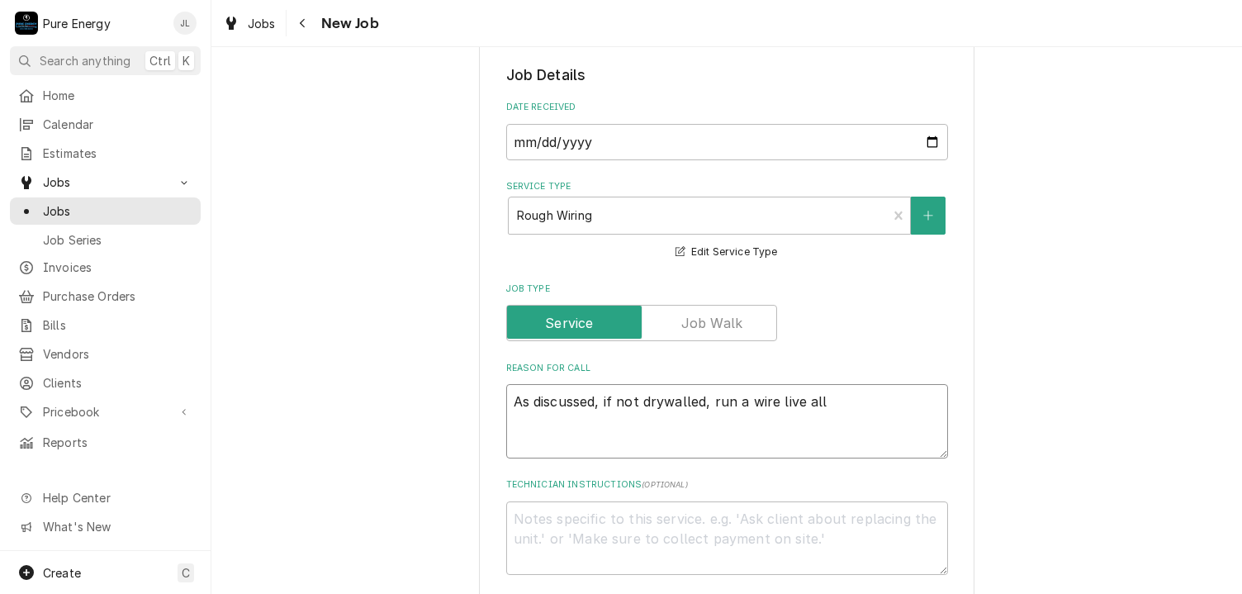
type textarea "x"
type textarea "As discussed, if not drywalled, run a wire live all"
type textarea "x"
type textarea "As discussed, if not drywalled, run a wire live all t"
type textarea "x"
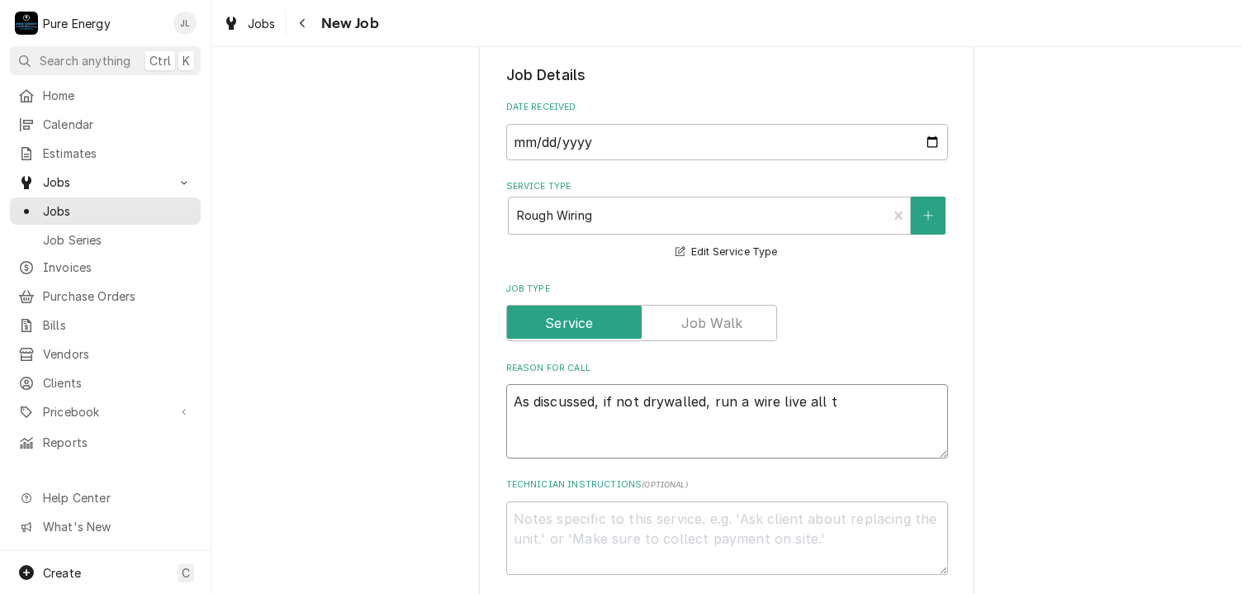
type textarea "As discussed, if not drywalled, run a wire live all th"
type textarea "x"
type textarea "As discussed, if not drywalled, run a wire live all the"
type textarea "x"
type textarea "As discussed, if not drywalled, run a wire live all the ti"
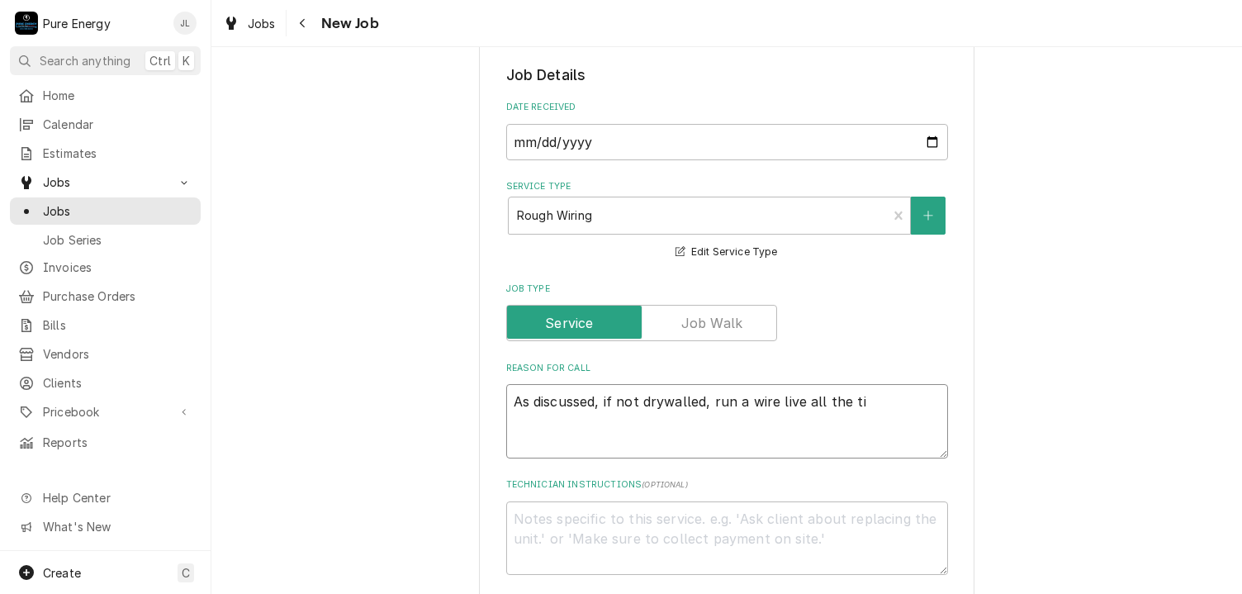
type textarea "x"
type textarea "As discussed, if not drywalled, run a wire live all the tim"
type textarea "x"
type textarea "As discussed, if not drywalled, run a wire live all the time"
type textarea "x"
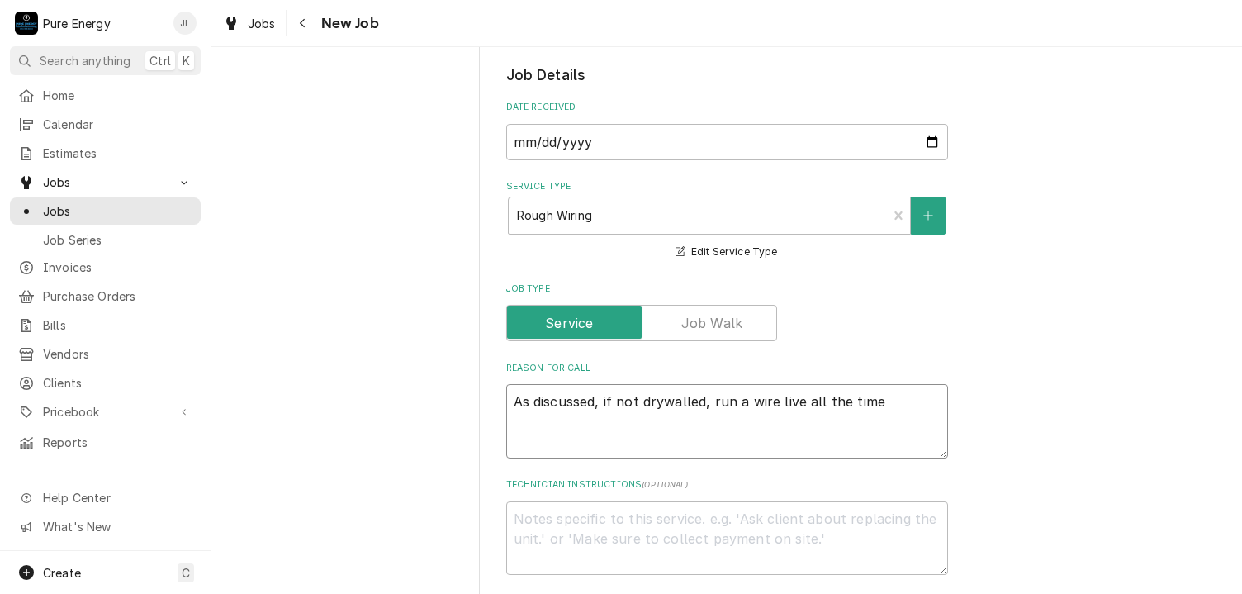
type textarea "As discussed, if not drywalled, run a wire live all the time"
type textarea "x"
type textarea "As discussed, if not drywalled, run a wire live all the time"
type textarea "x"
type textarea "As discussed, if not drywalled, run a wire live all the time,"
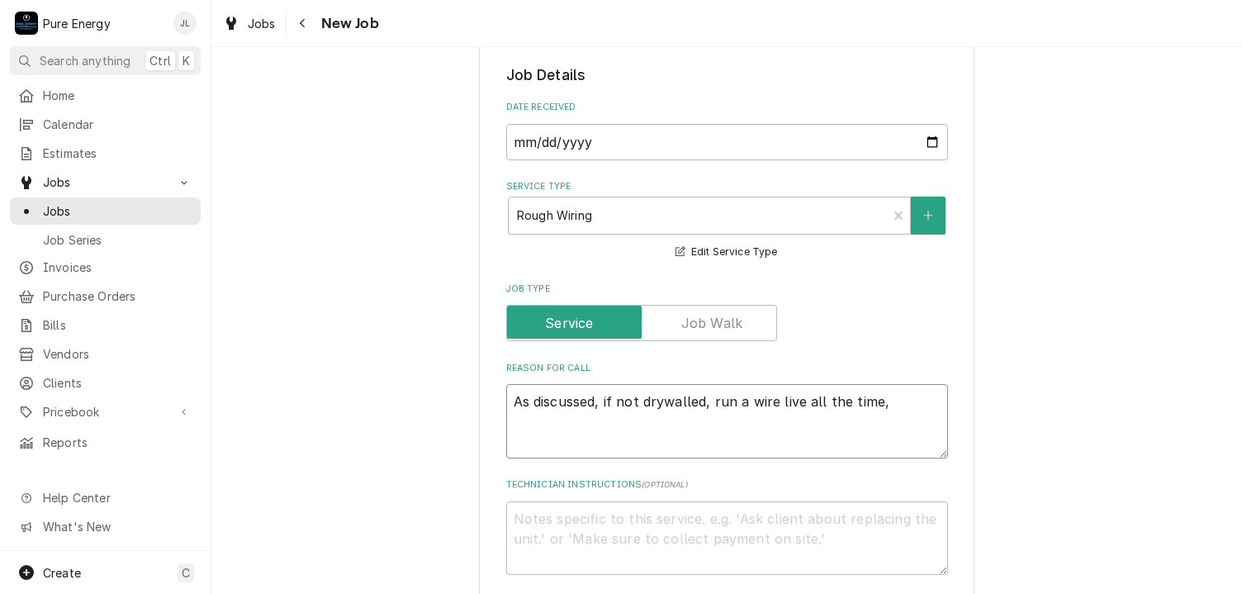
type textarea "x"
type textarea "As discussed, if not drywalled, run a wire live all the time,"
type textarea "x"
type textarea "As discussed, if not drywalled, run a wire live all the time, u"
type textarea "x"
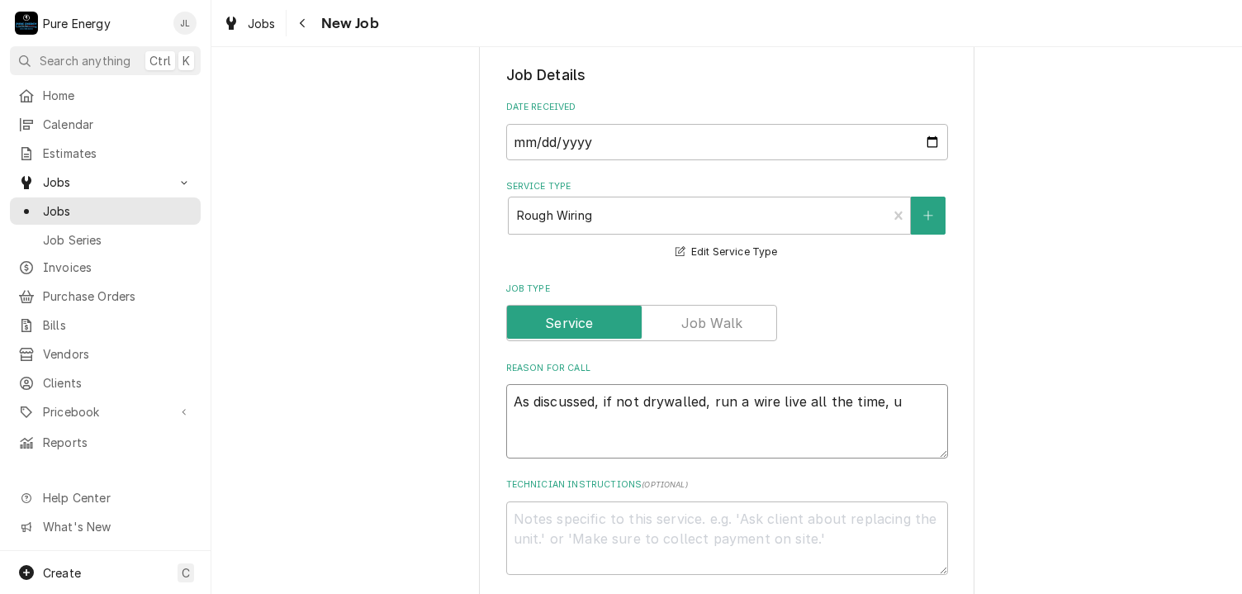
type textarea "As discussed, if not drywalled, run a wire live all the time, ut"
type textarea "x"
type textarea "As discussed, if not drywalled, run a wire live all the time, u"
type textarea "x"
type textarea "As discussed, if not drywalled, run a wire live all the time,"
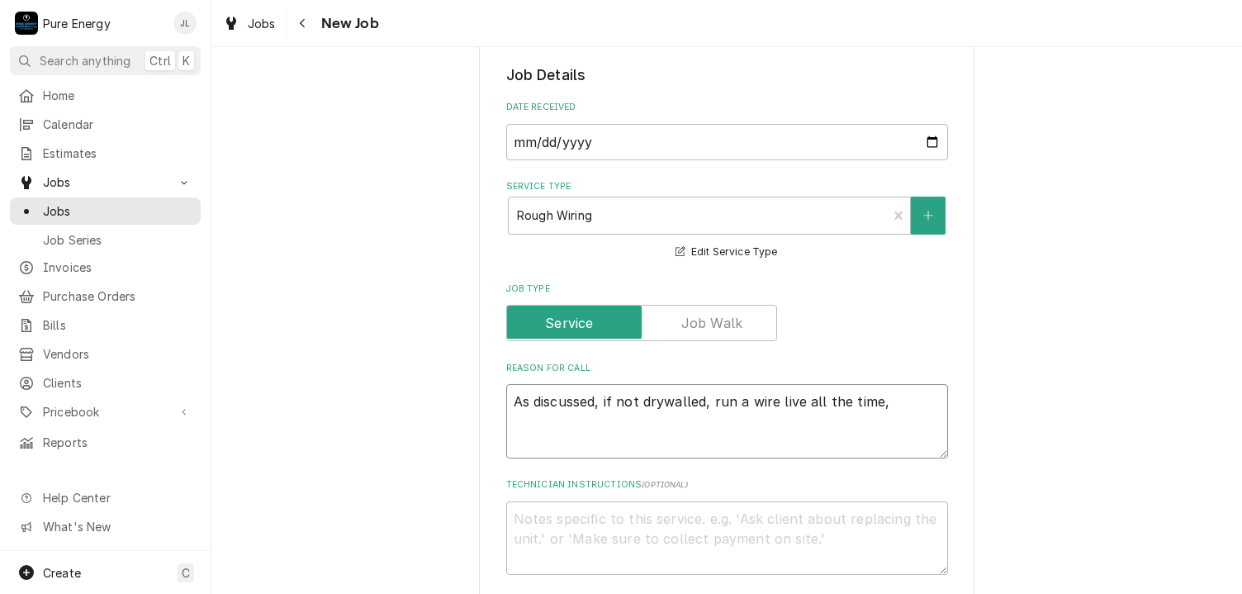
type textarea "x"
type textarea "As discussed, if not drywalled, run a wire live all the time, o"
type textarea "x"
type textarea "As discussed, if not drywalled, run a wire live all the time, ou"
type textarea "x"
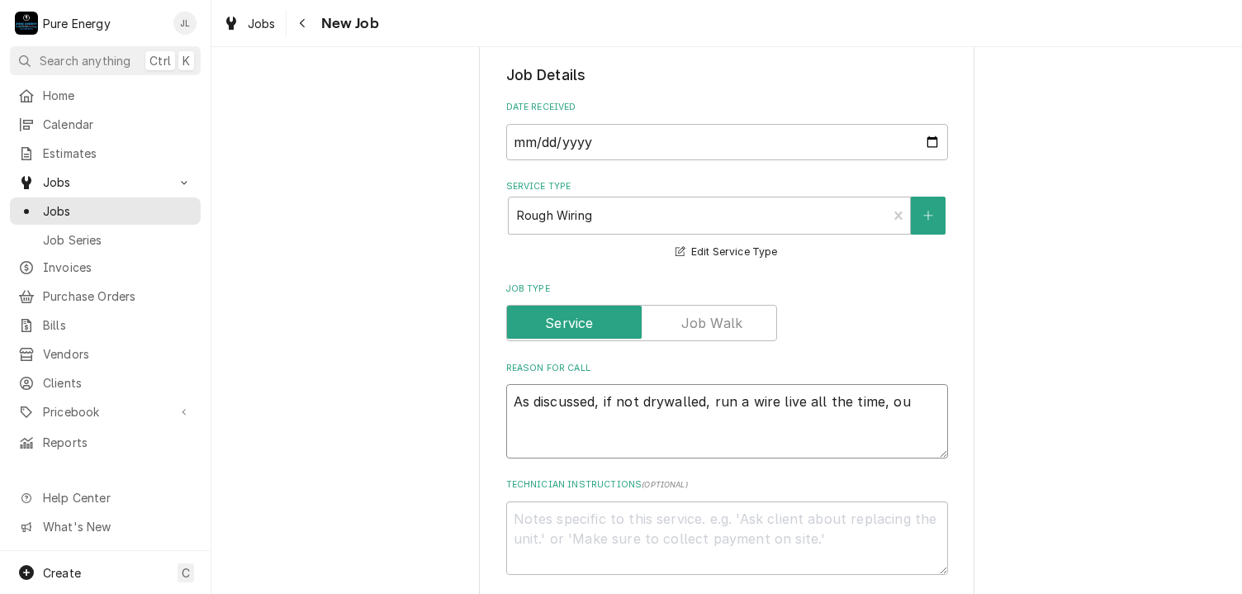
type textarea "As discussed, if not drywalled, run a wire live all the time, out"
type textarea "x"
type textarea "As discussed, if not drywalled, run a wire live all the time, outs"
type textarea "x"
type textarea "As discussed, if not drywalled, run a wire live all the time, outsi"
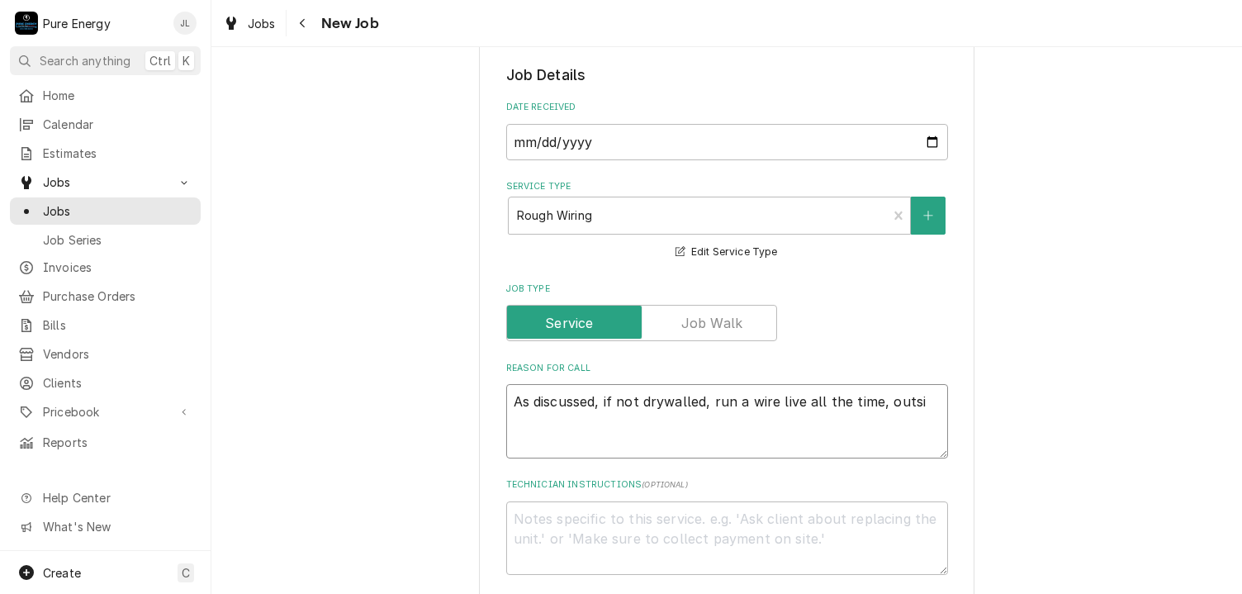
type textarea "x"
type textarea "As discussed, if not drywalled, run a wire live all the time, outsid"
type textarea "x"
type textarea "As discussed, if not drywalled, run a wire live all the time, outside"
type textarea "x"
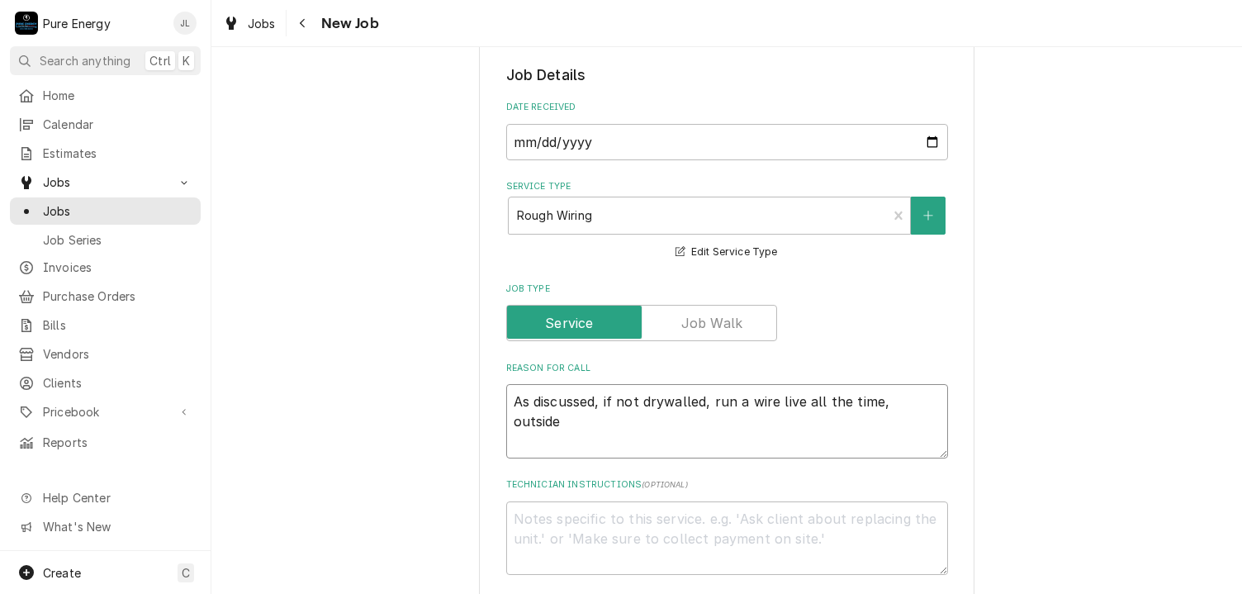
type textarea "As discussed, if not drywalled, run a wire live all the time, outside"
type textarea "x"
type textarea "As discussed, if not drywalled, run a wire live all the time, outside o"
type textarea "x"
type textarea "As discussed, if not drywalled, run a wire live all the time, outside of"
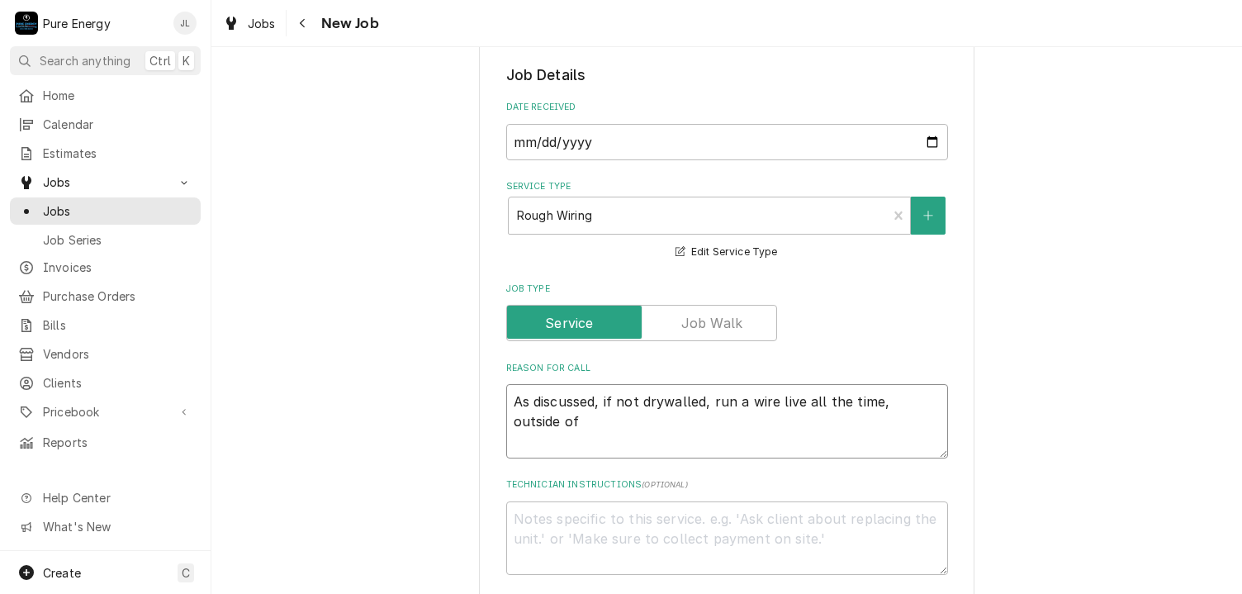
type textarea "x"
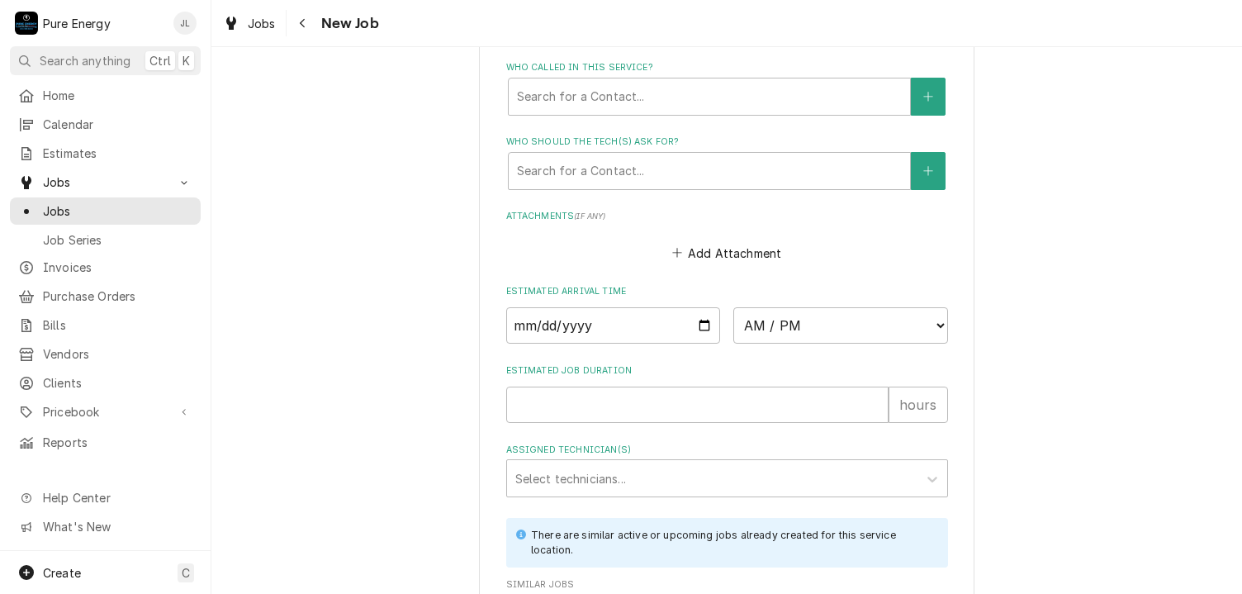
scroll to position [1238, 0]
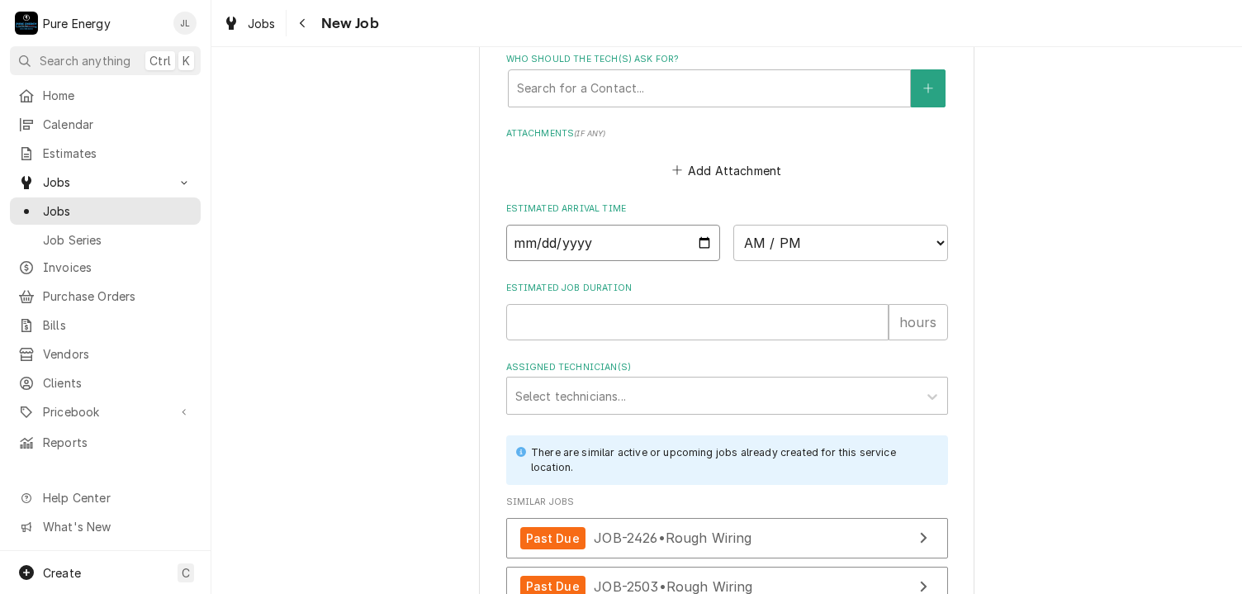
click at [701, 240] on input "Date" at bounding box center [613, 243] width 215 height 36
click at [913, 242] on select "AM / PM 6:00 AM 6:15 AM 6:30 AM 6:45 AM 7:00 AM 7:15 AM 7:30 AM 7:45 AM 8:00 AM…" at bounding box center [840, 243] width 215 height 36
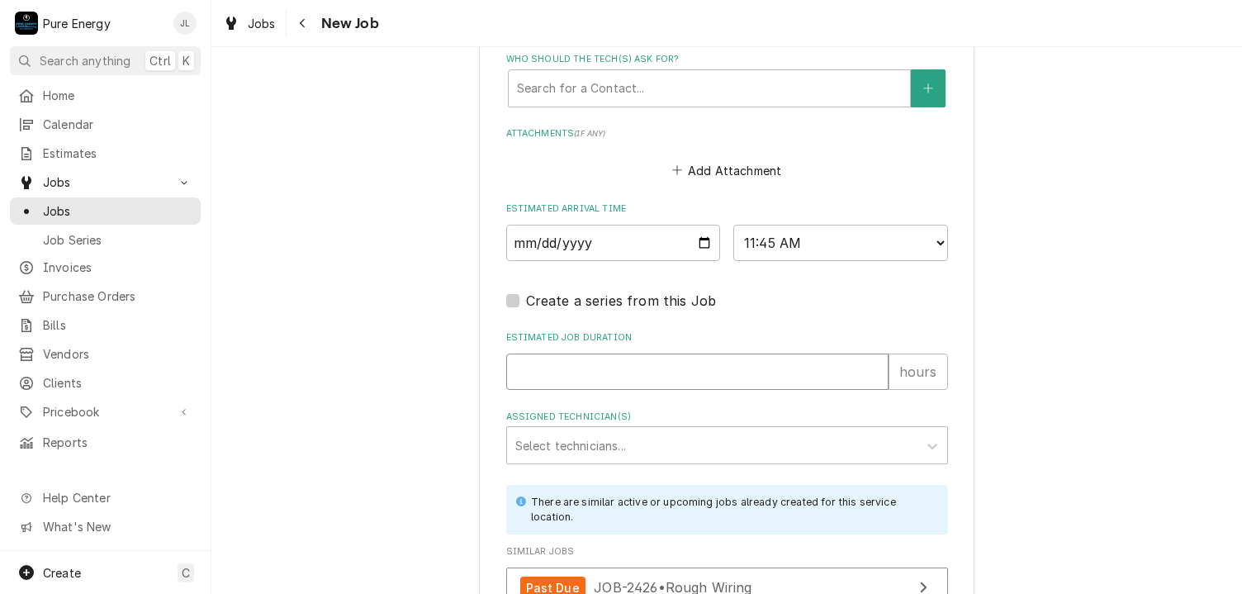
click at [641, 364] on input "Estimated Job Duration" at bounding box center [697, 371] width 382 height 36
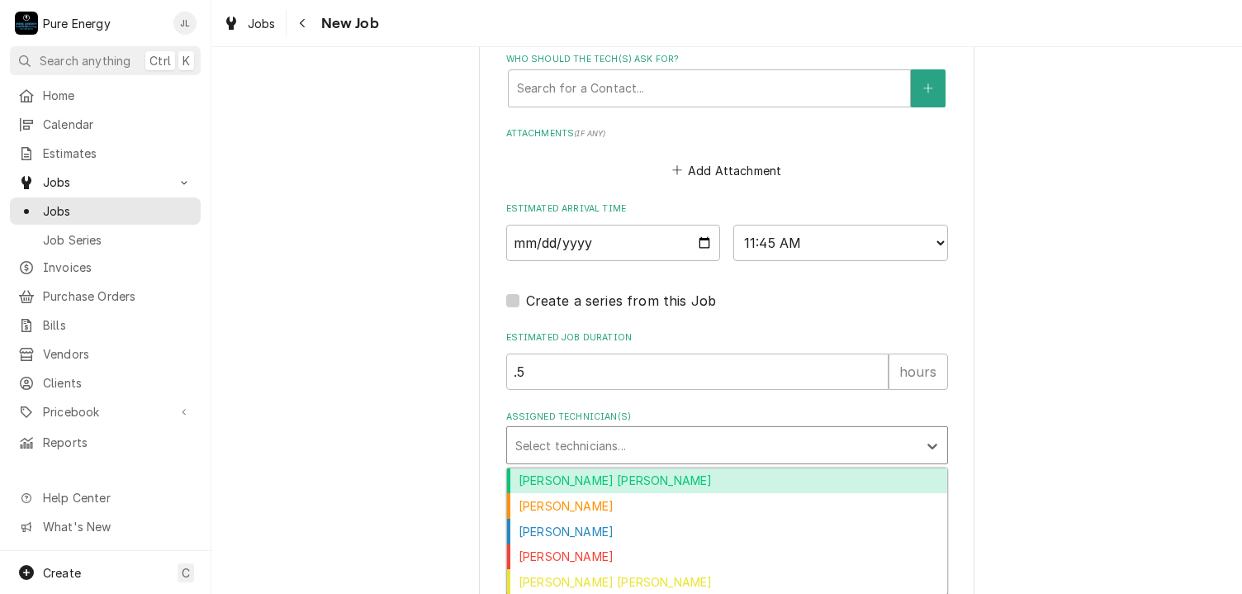
click at [757, 437] on div "Assigned Technician(s)" at bounding box center [712, 445] width 394 height 30
click at [746, 471] on div "Albert Hernandez Soto" at bounding box center [727, 481] width 440 height 26
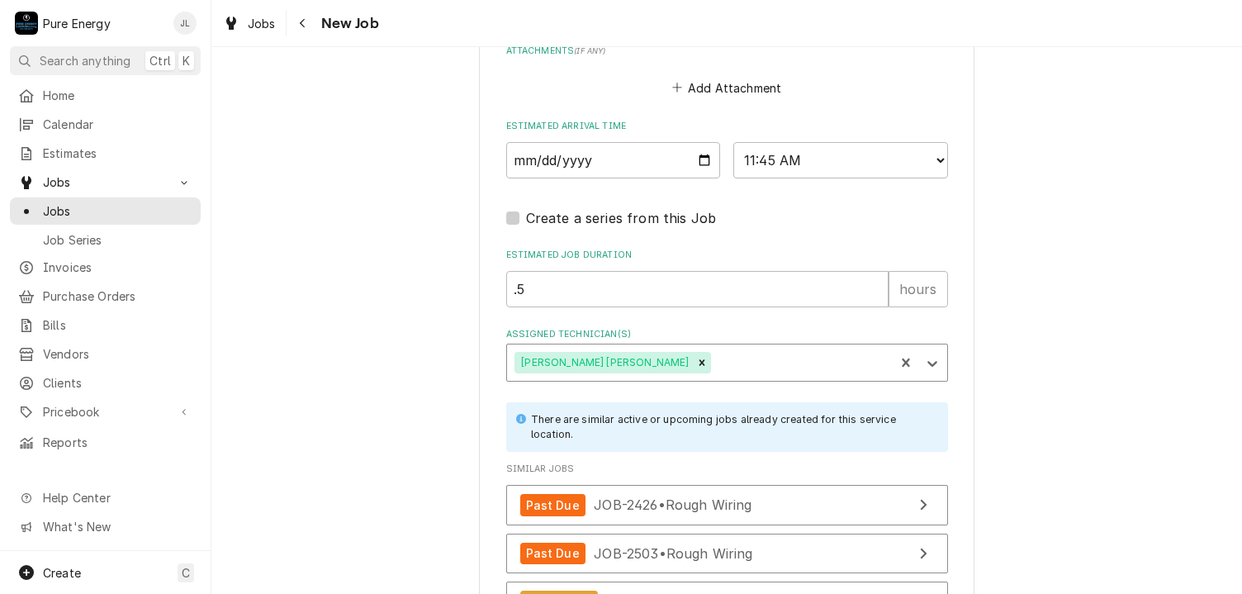
scroll to position [1479, 0]
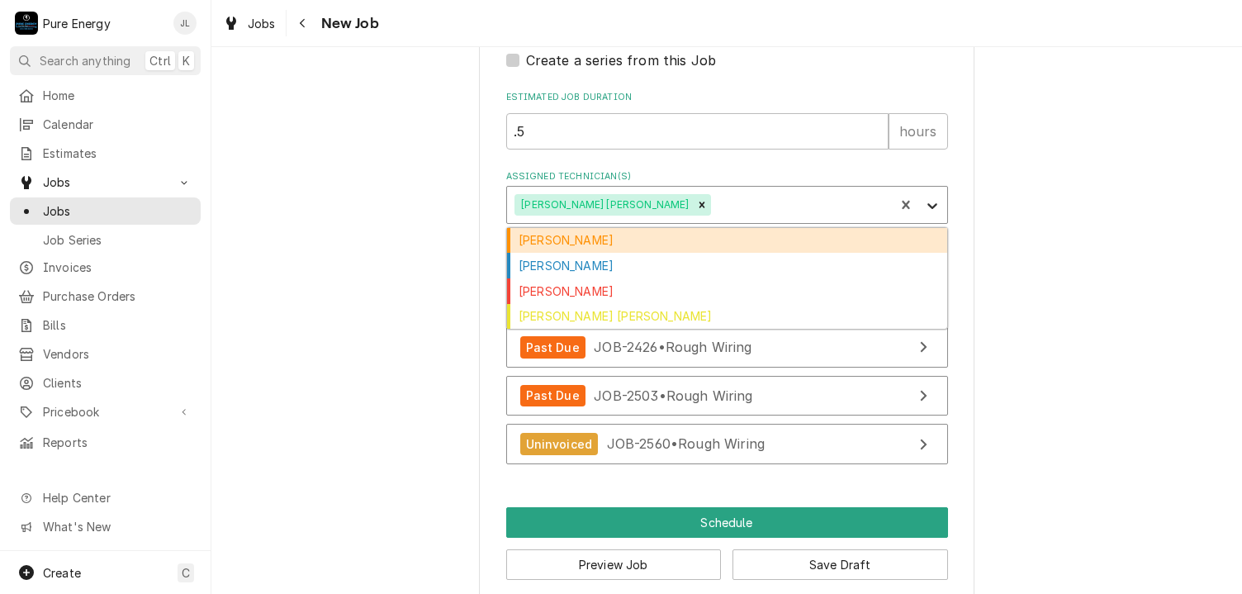
click at [927, 199] on icon "Assigned Technician(s)" at bounding box center [932, 205] width 17 height 17
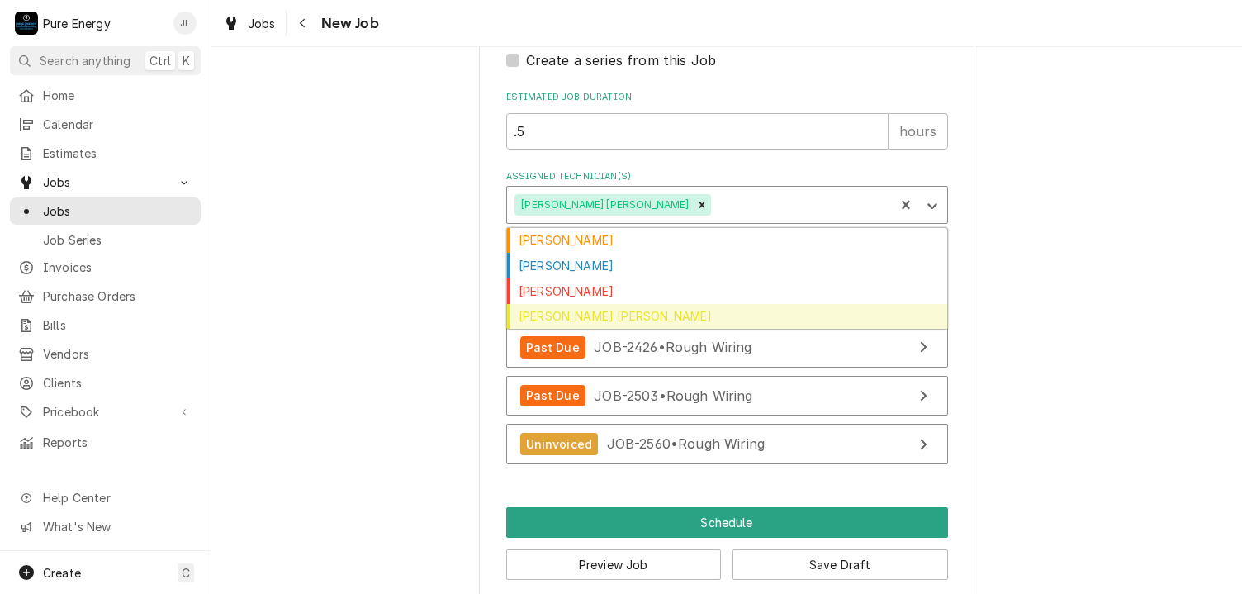
click at [776, 306] on div "Rodolfo Hernandez Lorenzo" at bounding box center [727, 317] width 440 height 26
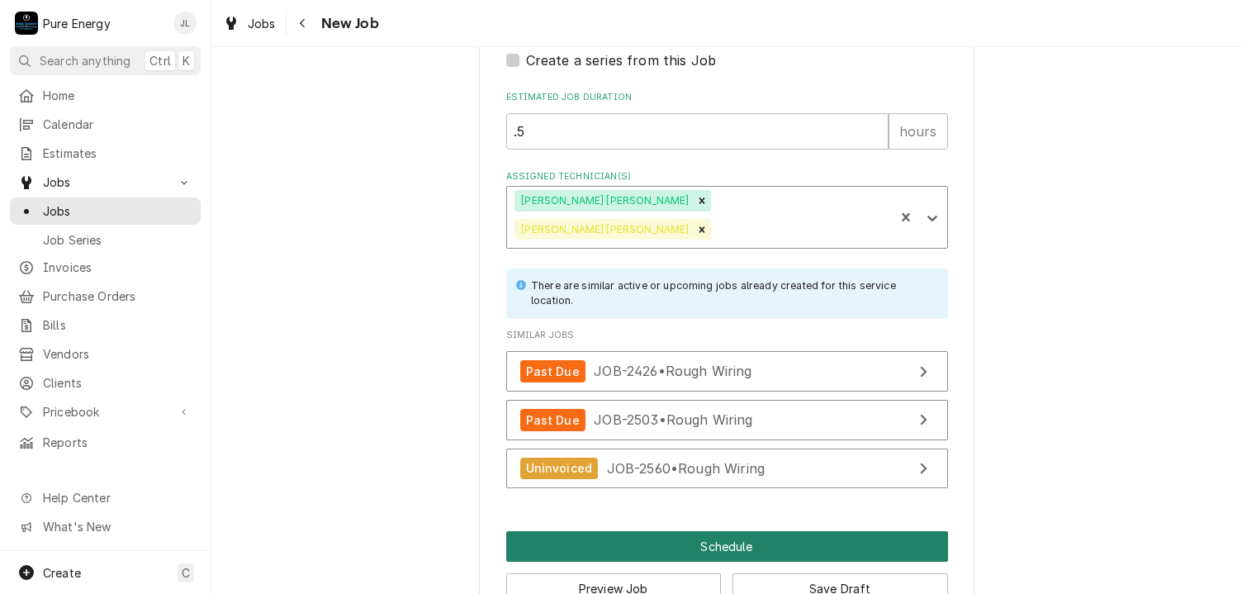
click at [694, 531] on button "Schedule" at bounding box center [727, 546] width 442 height 31
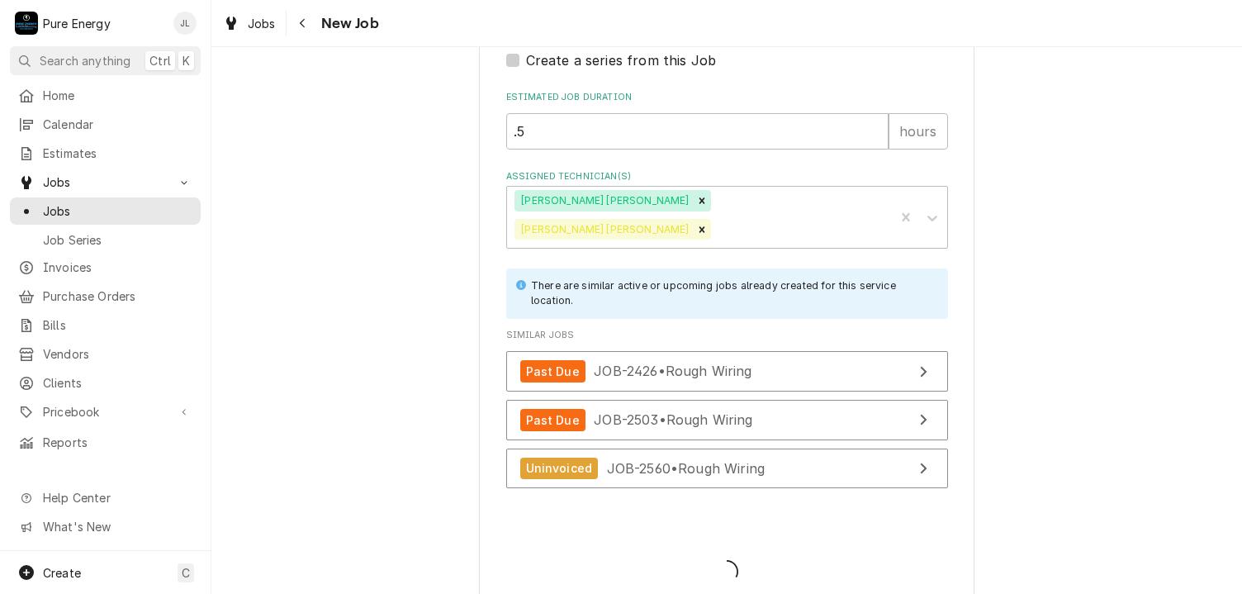
scroll to position [1465, 0]
